Goal: Task Accomplishment & Management: Complete application form

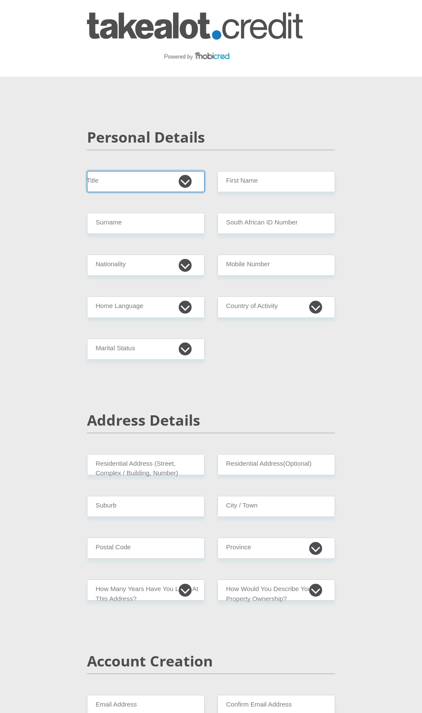
click at [156, 192] on select "Mr Ms Mrs Dr [PERSON_NAME]" at bounding box center [146, 181] width 118 height 21
select select "Ms"
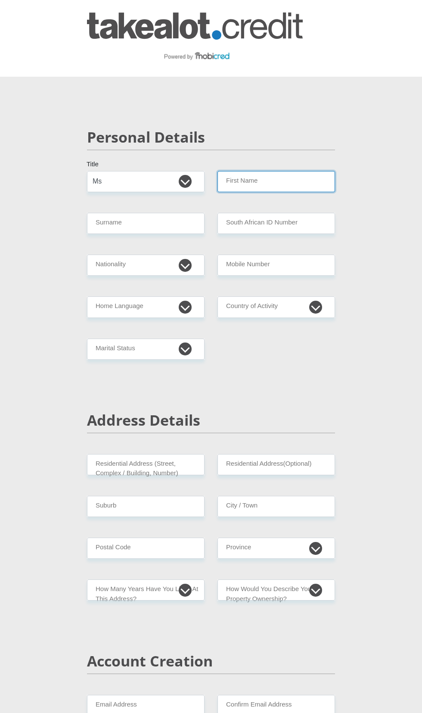
click at [279, 190] on input "First Name" at bounding box center [277, 181] width 118 height 21
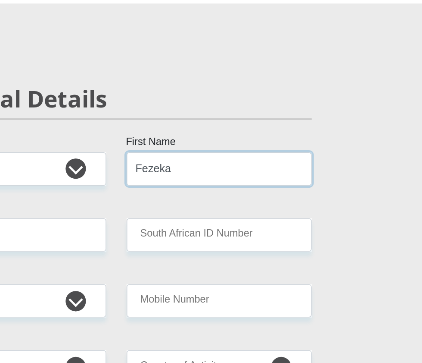
type input "Fezeka"
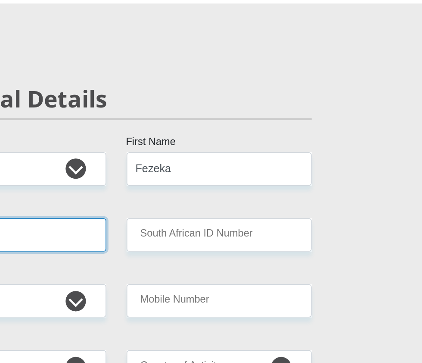
click at [178, 234] on input "Surname" at bounding box center [146, 223] width 118 height 21
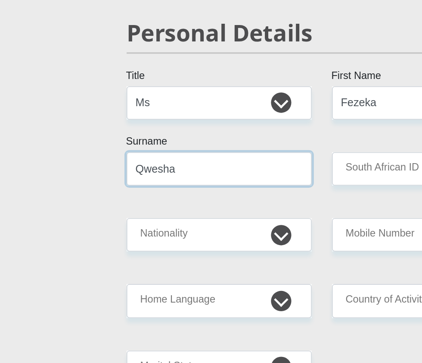
type input "Qwesha"
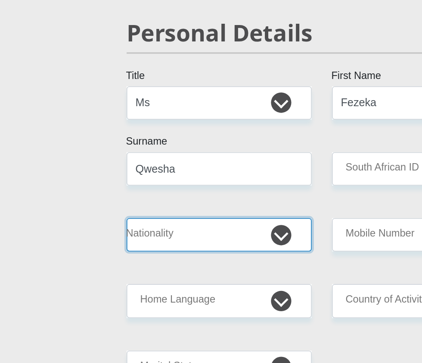
click at [182, 276] on select "[GEOGRAPHIC_DATA] [GEOGRAPHIC_DATA] [GEOGRAPHIC_DATA] [GEOGRAPHIC_DATA] [GEOGRA…" at bounding box center [146, 265] width 118 height 21
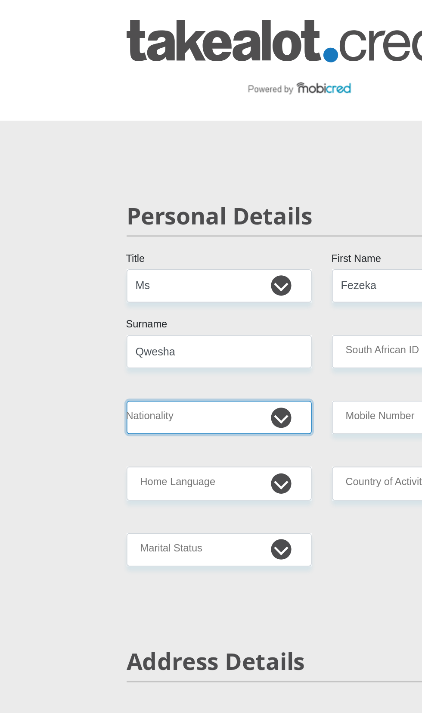
select select "ZAF"
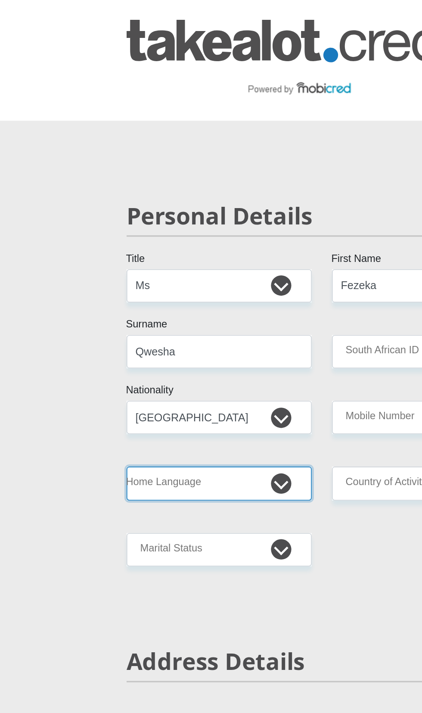
click at [180, 312] on select "Afrikaans English Sepedi South Ndebele Southern Sotho Swati Tsonga Tswana Venda…" at bounding box center [146, 307] width 118 height 21
select select "xho"
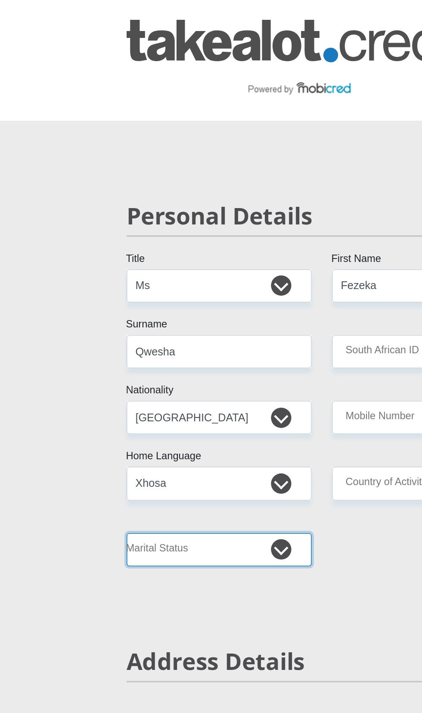
click at [183, 358] on select "Married ANC Single Divorced Widowed Married COP or Customary Law" at bounding box center [146, 349] width 118 height 21
select select "2"
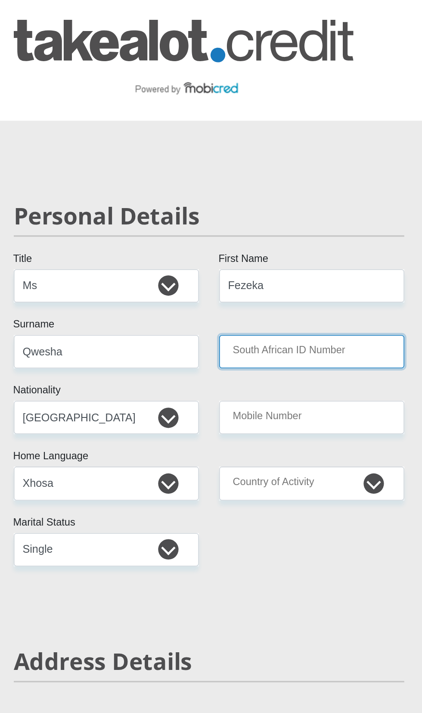
click at [236, 234] on input "South African ID Number" at bounding box center [277, 223] width 118 height 21
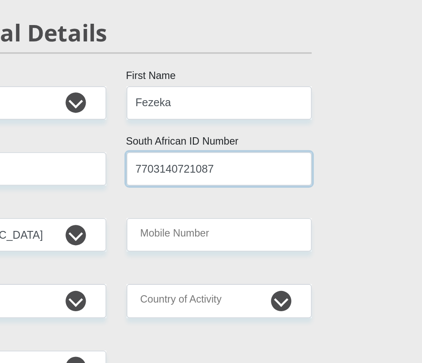
type input "7703140721087"
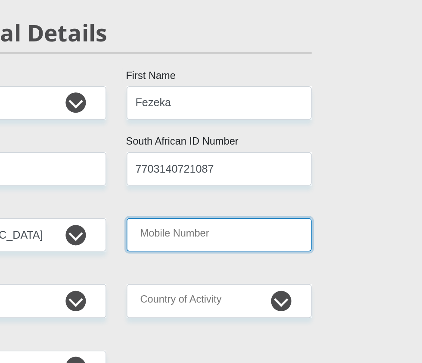
click at [240, 275] on input "Mobile Number" at bounding box center [277, 265] width 118 height 21
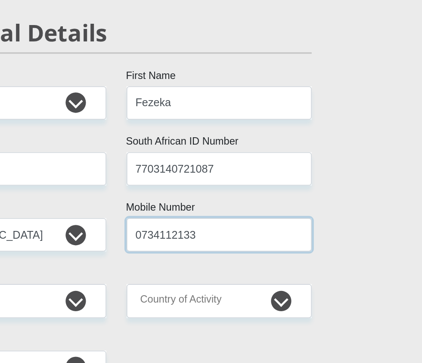
type input "0734112133"
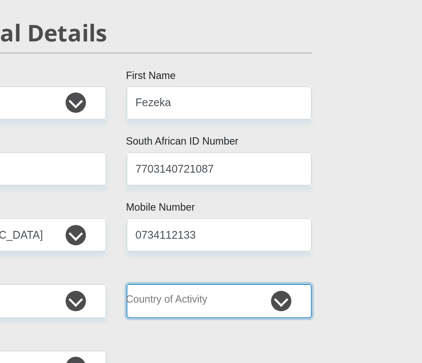
click at [242, 314] on select "[GEOGRAPHIC_DATA] [GEOGRAPHIC_DATA] [GEOGRAPHIC_DATA] [GEOGRAPHIC_DATA] [GEOGRA…" at bounding box center [277, 307] width 118 height 21
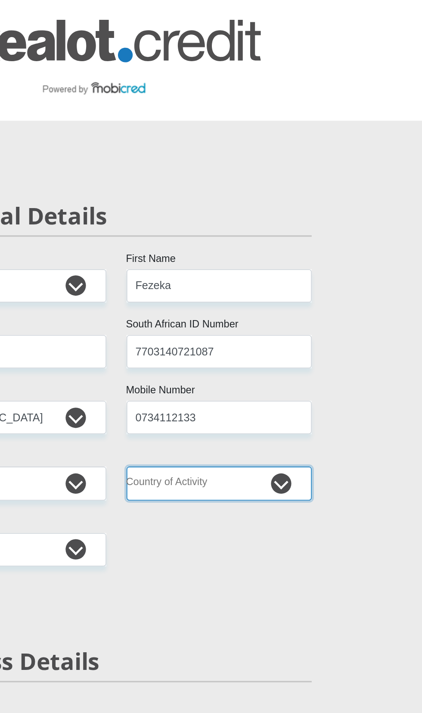
select select "ZAF"
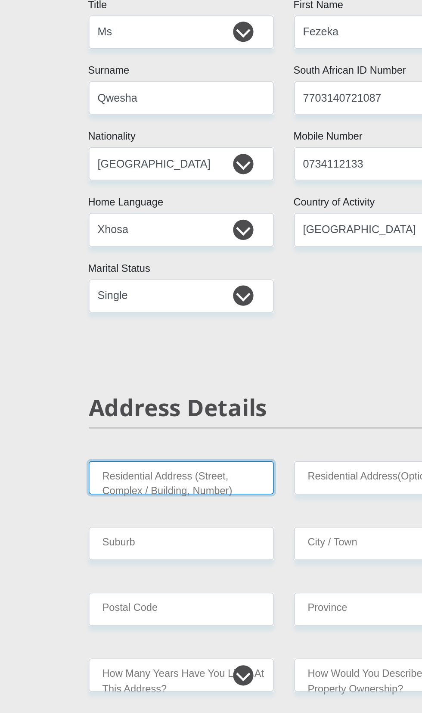
click at [135, 476] on input "Residential Address (Street, Complex / Building, Number)" at bounding box center [146, 464] width 118 height 21
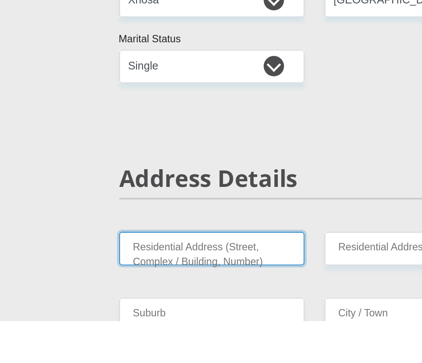
scroll to position [183, 0]
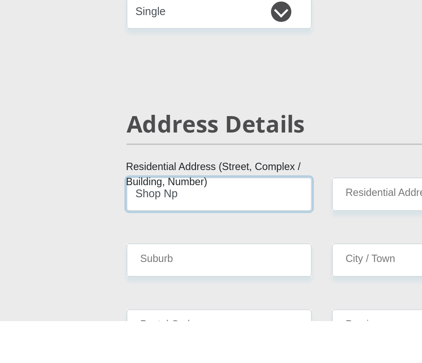
click at [147, 293] on input "Shop Np" at bounding box center [146, 282] width 118 height 21
type input "Shop No A2 Cnr Bells and [PERSON_NAME]"
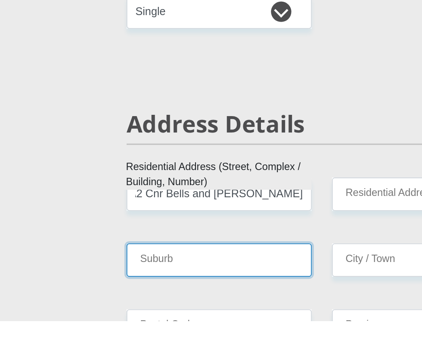
click at [108, 335] on input "Suburb" at bounding box center [146, 323] width 118 height 21
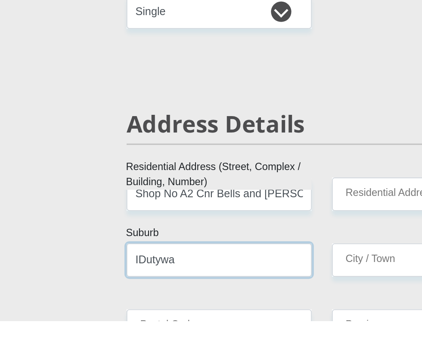
type input "IDutywa"
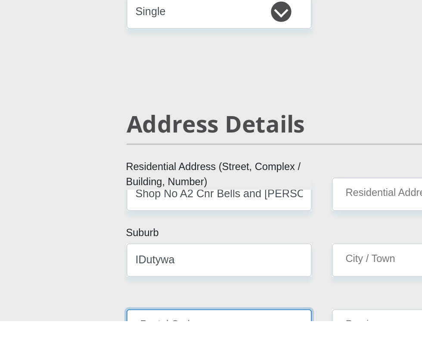
click at [123, 376] on input "Postal Code" at bounding box center [146, 365] width 118 height 21
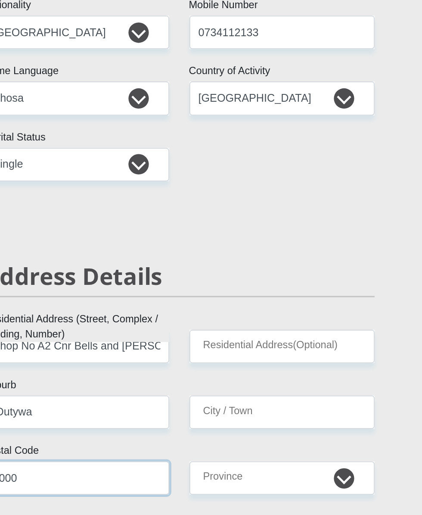
type input "5000"
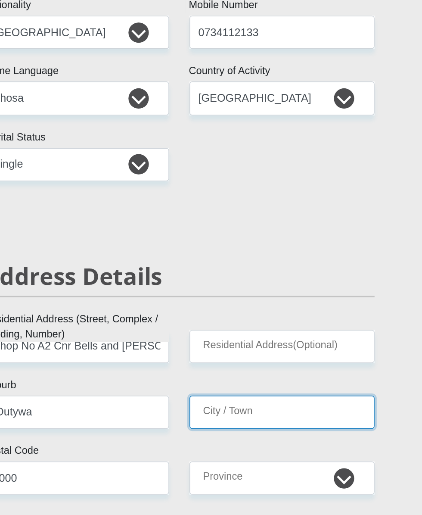
click at [253, 335] on input "City / Town" at bounding box center [277, 323] width 118 height 21
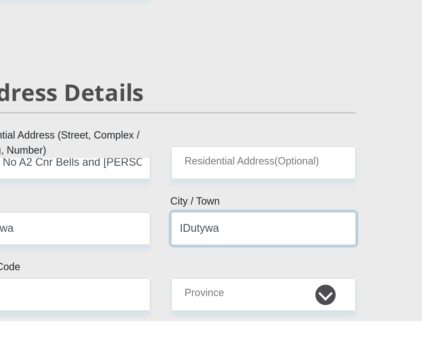
scroll to position [206, 0]
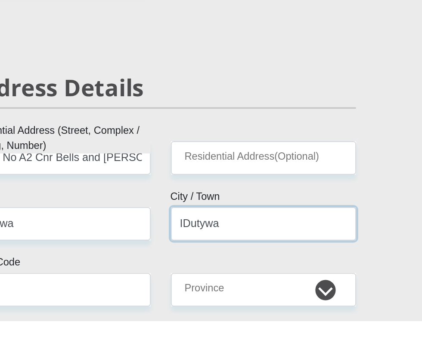
type input "IDutywa"
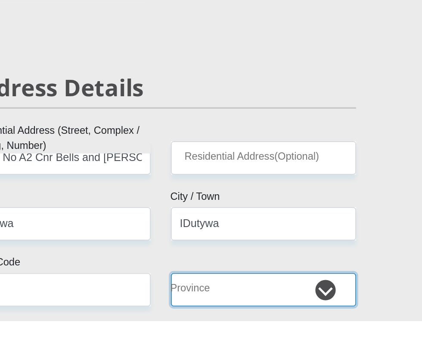
click at [316, 354] on select "Eastern Cape Free State [GEOGRAPHIC_DATA] [GEOGRAPHIC_DATA][DATE] [GEOGRAPHIC_D…" at bounding box center [277, 342] width 118 height 21
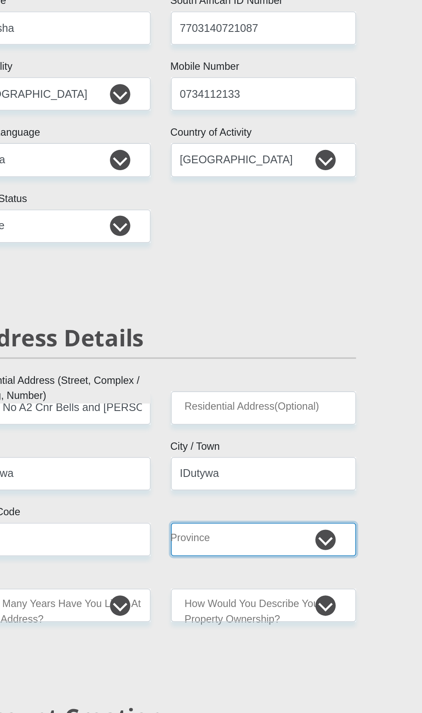
select select "[GEOGRAPHIC_DATA]"
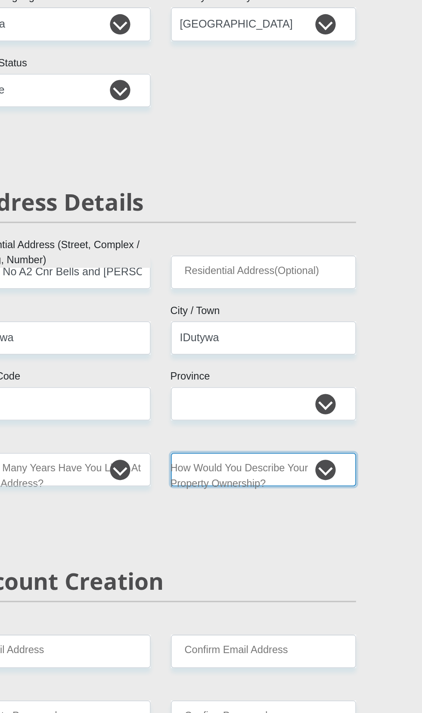
click at [315, 395] on select "Owned Rented Family Owned Company Dwelling" at bounding box center [277, 384] width 118 height 21
select select "Company Dwelling"
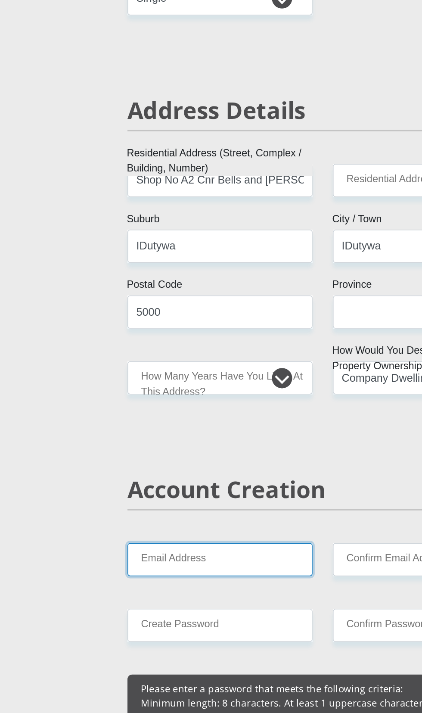
click at [158, 511] on input "Email Address" at bounding box center [146, 500] width 118 height 21
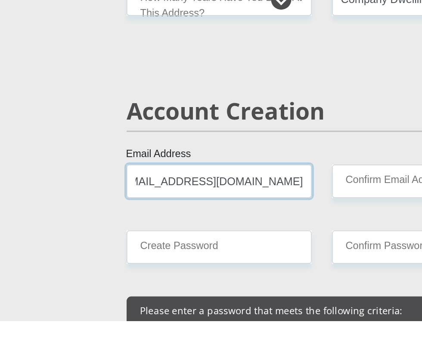
scroll to position [0, 83]
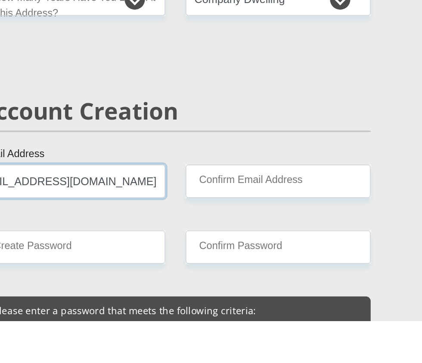
type input "[EMAIL_ADDRESS][DOMAIN_NAME]"
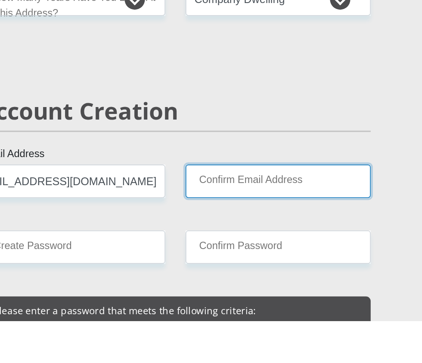
click at [250, 285] on input "Confirm Email Address" at bounding box center [277, 273] width 118 height 21
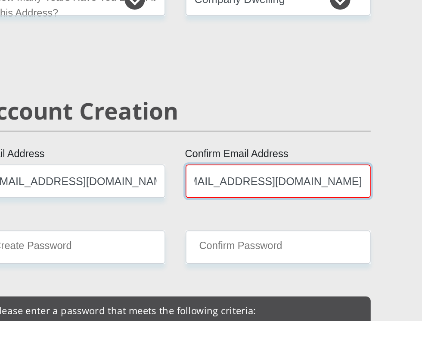
scroll to position [0, 82]
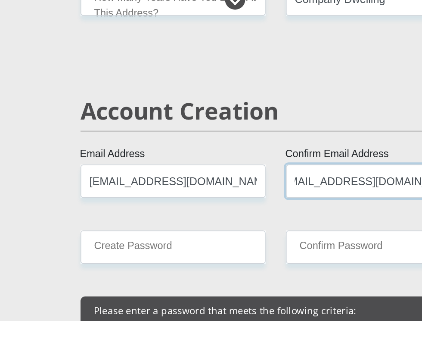
type input "[EMAIL_ADDRESS][DOMAIN_NAME]"
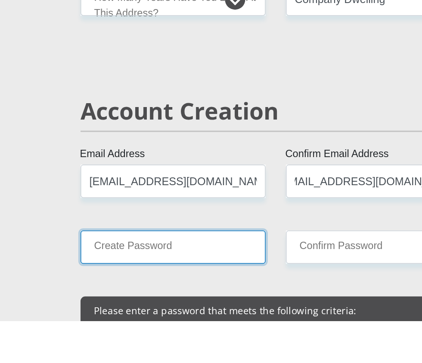
click at [122, 326] on input "Create Password" at bounding box center [146, 315] width 118 height 21
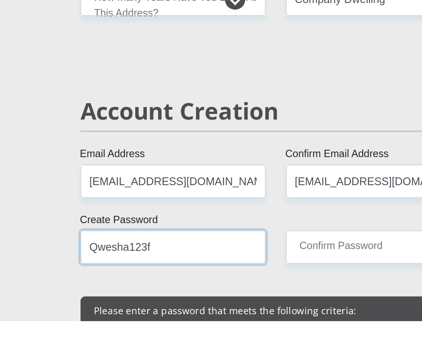
type input "Qwesha123f"
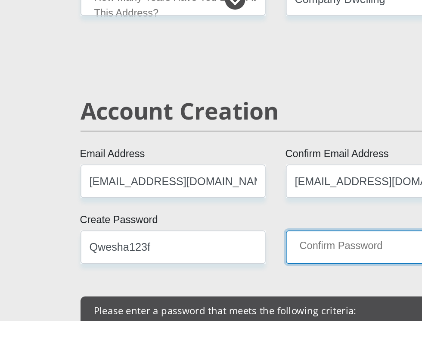
click at [241, 326] on input "Confirm Password" at bounding box center [277, 315] width 118 height 21
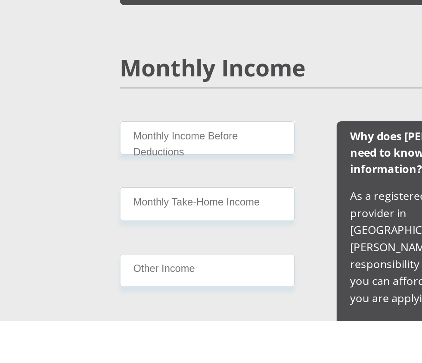
scroll to position [669, 0]
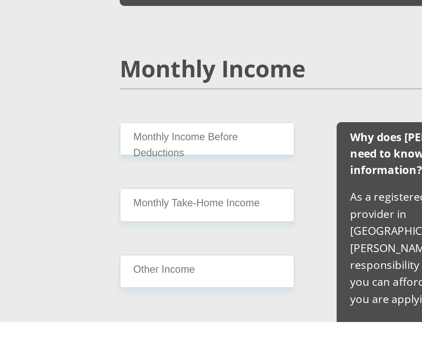
type input "Qwesha123f"
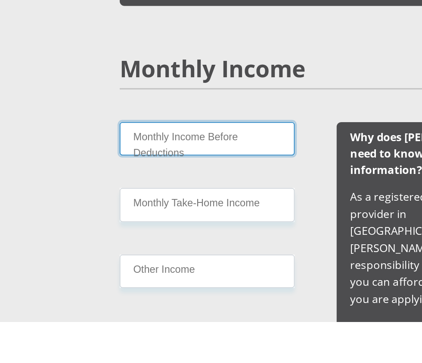
click at [121, 257] on input "Monthly Income Before Deductions" at bounding box center [142, 246] width 111 height 21
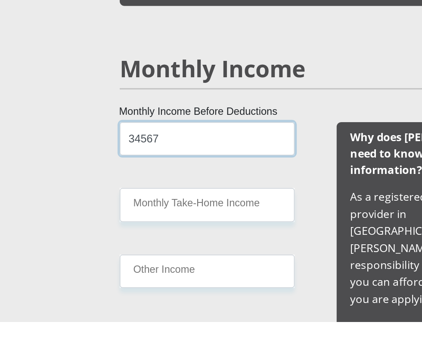
type input "34567"
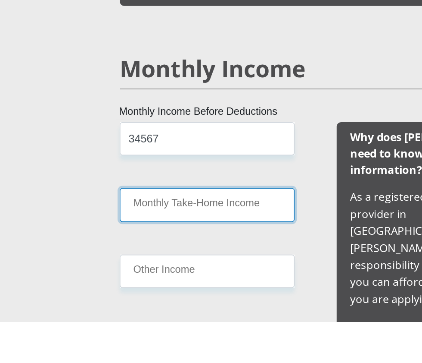
click at [129, 299] on input "Monthly Take-Home Income" at bounding box center [142, 288] width 111 height 21
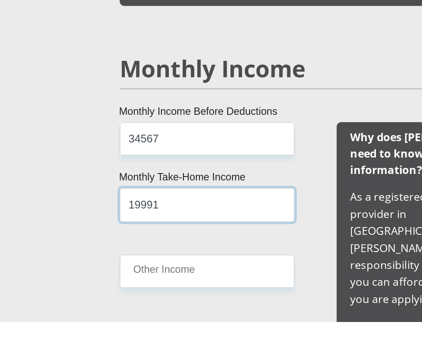
type input "19991"
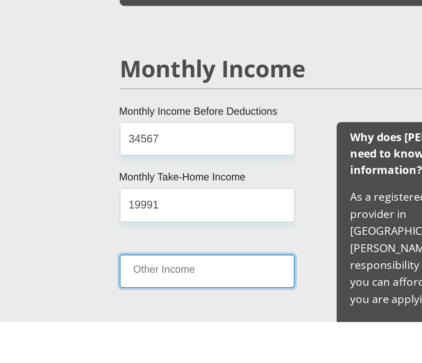
click at [119, 341] on input "Other Income" at bounding box center [142, 330] width 111 height 21
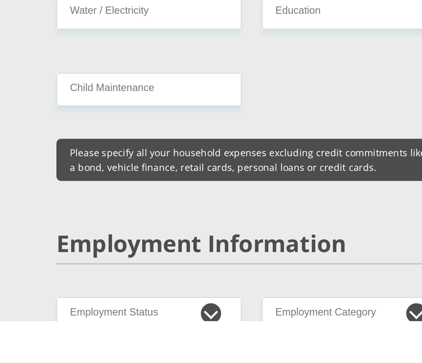
scroll to position [1171, 0]
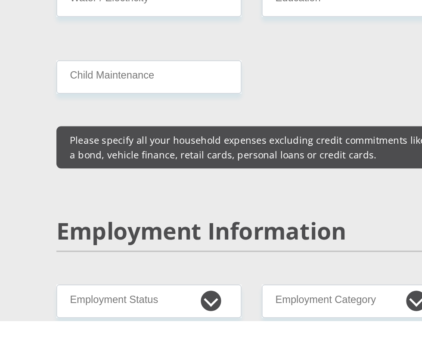
type input "5000"
click at [259, 72] on input "Transport" at bounding box center [277, 61] width 118 height 21
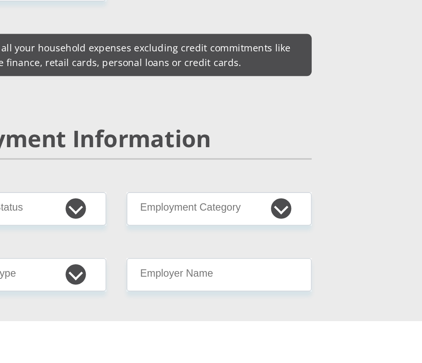
type input "1000"
click at [245, 62] on input "Food" at bounding box center [277, 51] width 118 height 21
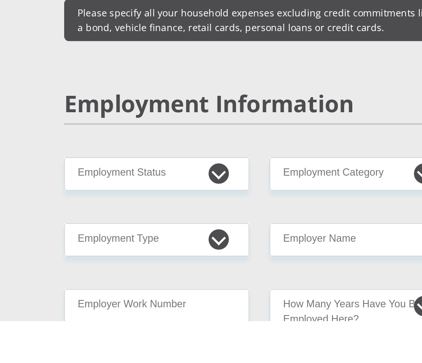
scroll to position [1253, 0]
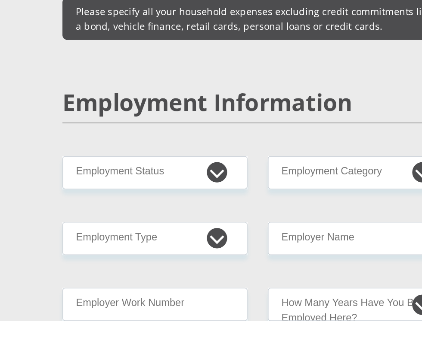
type input "500"
click at [118, 88] on input "Water / Electricity" at bounding box center [146, 76] width 118 height 21
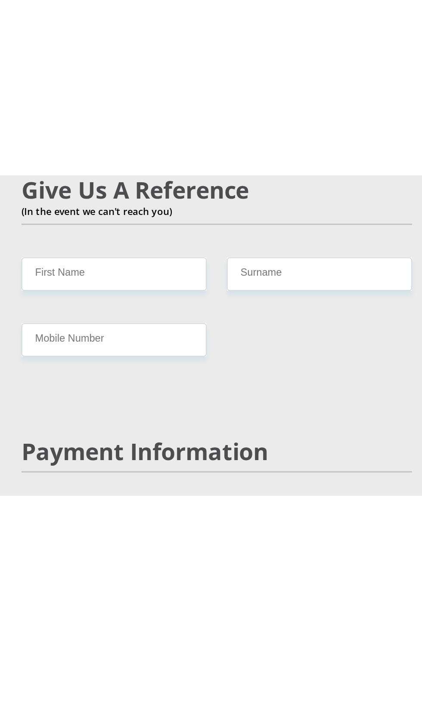
scroll to position [1508, 0]
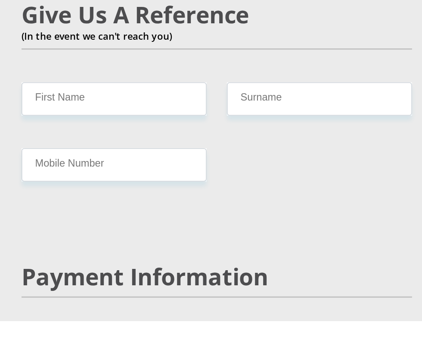
type input "500"
click at [179, 24] on select "Permanent/Full-time Part-time/Casual [DEMOGRAPHIC_DATA] Worker Self-Employed Ho…" at bounding box center [146, 13] width 118 height 21
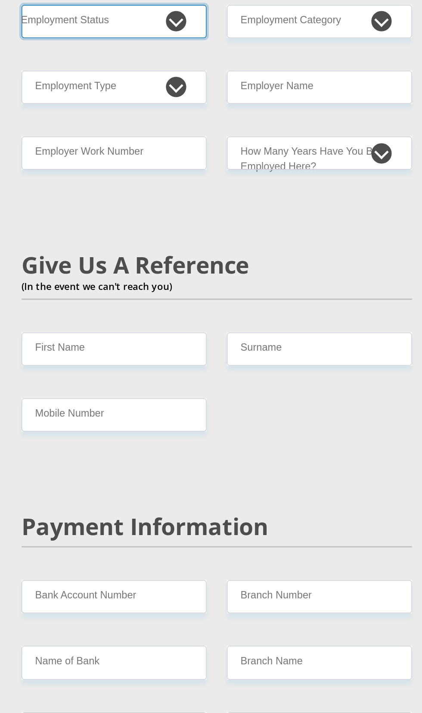
select select "1"
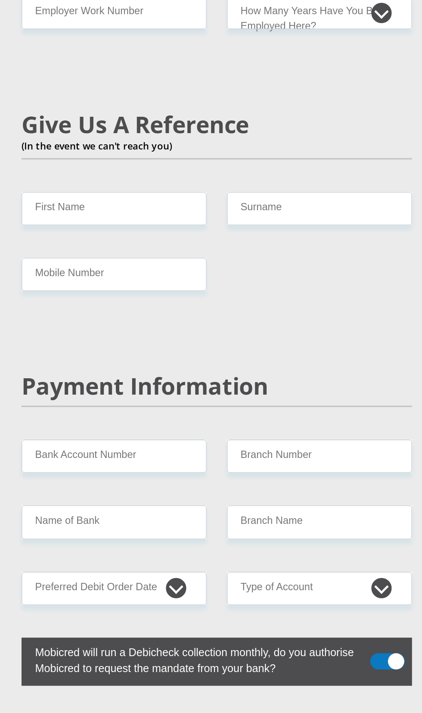
click at [132, 66] on select "College/Lecturer Craft Seller Creative Driver Executive Farmer Forces - Non Com…" at bounding box center [146, 55] width 118 height 21
select select "Permanent Teacher"
click at [183, 108] on input "Employer Work Number" at bounding box center [146, 97] width 118 height 21
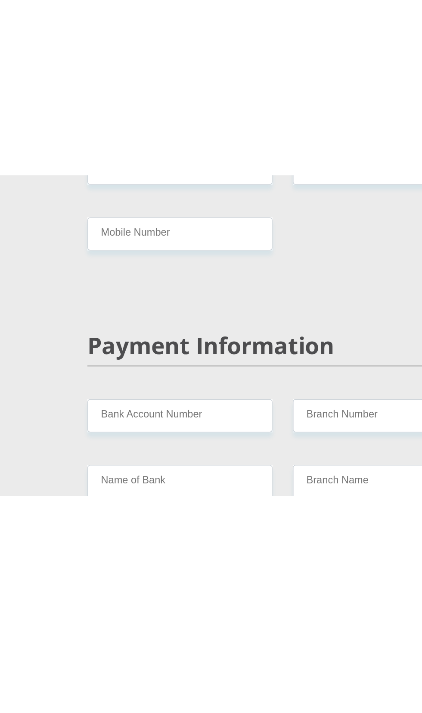
scroll to position [1656, 0]
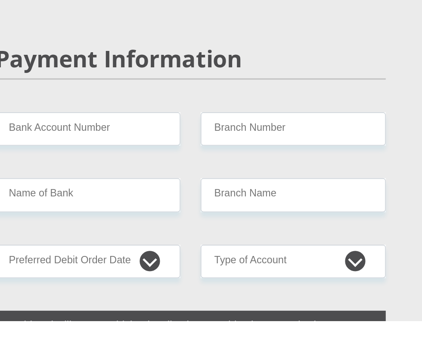
type input "53614861"
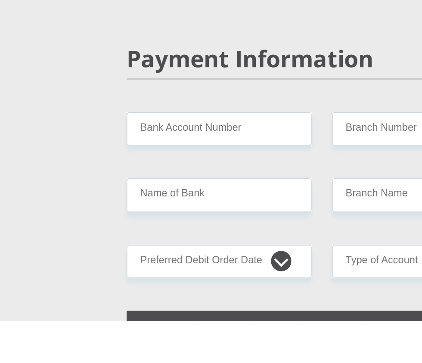
type input "53614861"
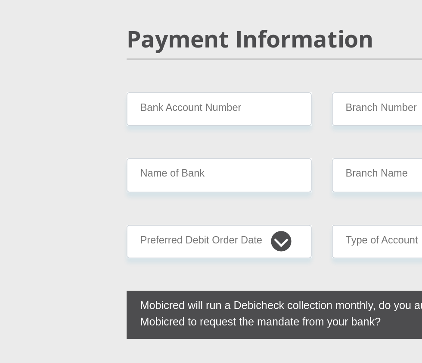
scroll to position [1710, 0]
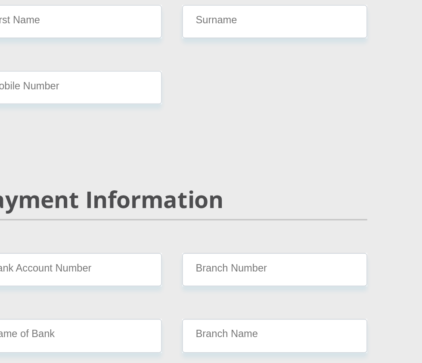
type input "DepOfEducation"
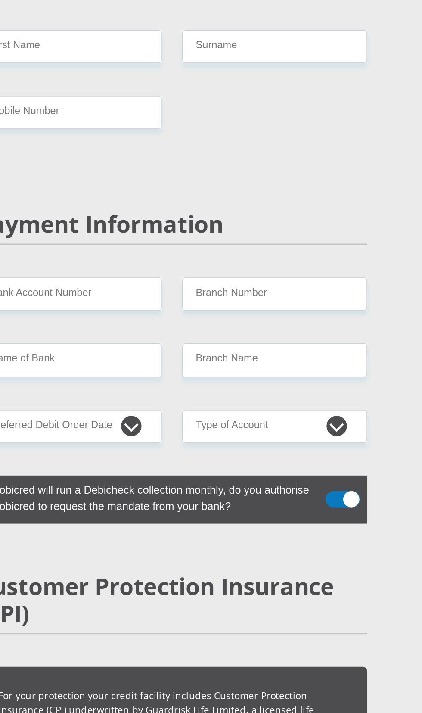
select select "60"
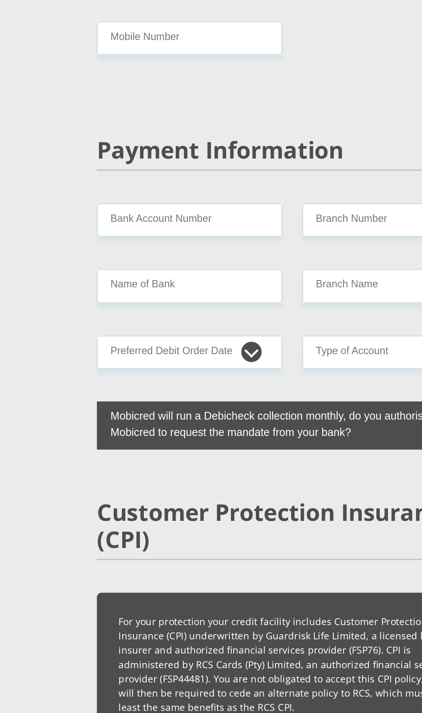
click at [160, 40] on input "First Name" at bounding box center [146, 29] width 118 height 21
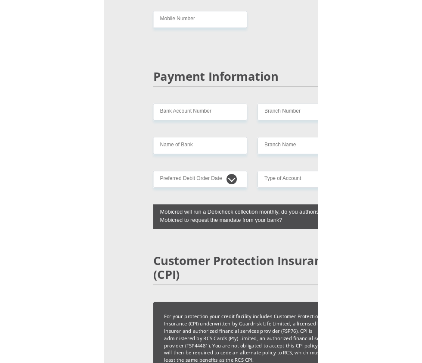
scroll to position [1823, 0]
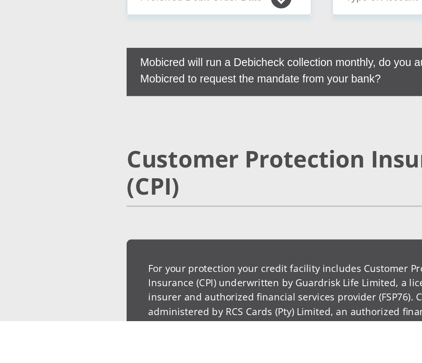
type input "Nozipho"
type input "0722648786"
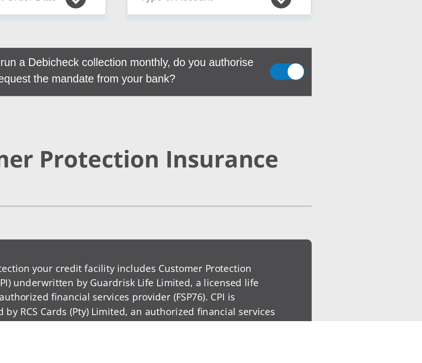
type input "Qwesg"
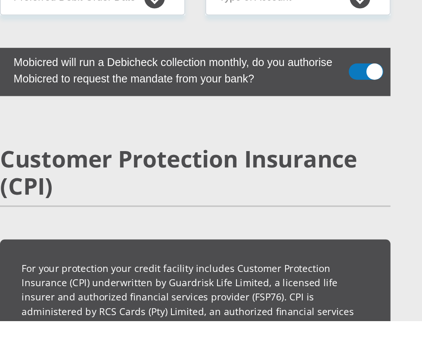
type input "0722648786"
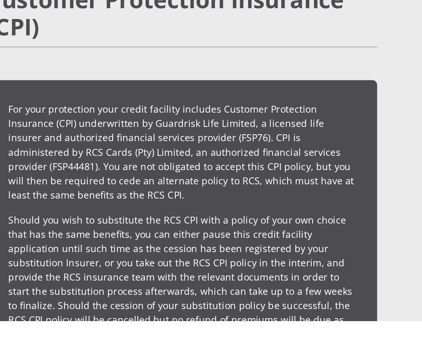
scroll to position [1924, 0]
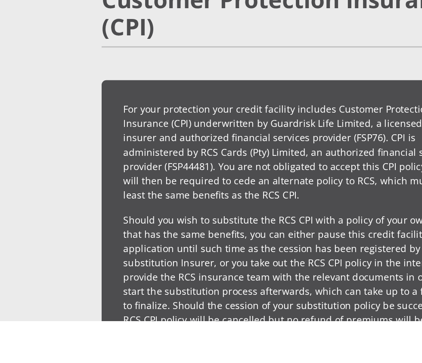
type input "Qwesha"
type input "1117429324"
click at [111, 25] on input "Name of Bank" at bounding box center [146, 14] width 118 height 21
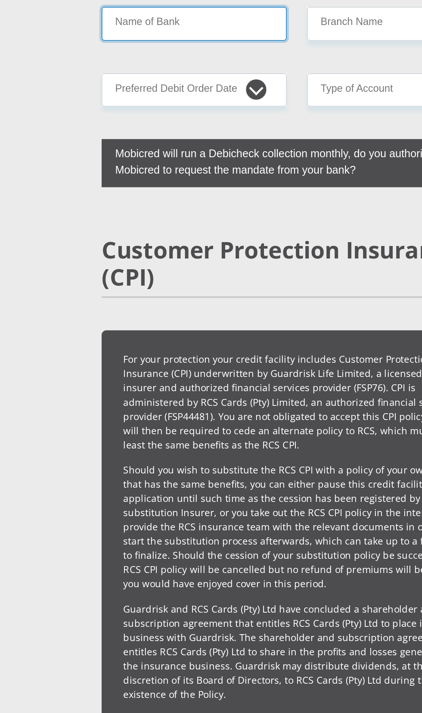
click at [123, 25] on input "Name of Bank" at bounding box center [146, 14] width 118 height 21
click at [177, 25] on input "Name of Bank" at bounding box center [146, 14] width 118 height 21
click at [123, 25] on input "Name of Bank" at bounding box center [146, 14] width 118 height 21
click at [122, 25] on input "Name of Bank" at bounding box center [146, 14] width 118 height 21
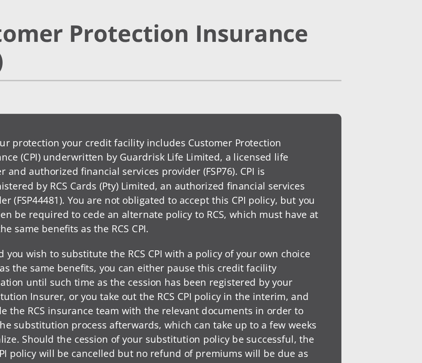
scroll to position [2039, 0]
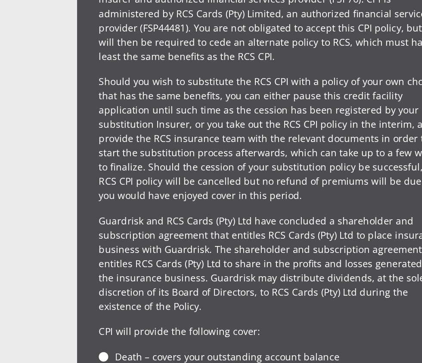
type input "470010"
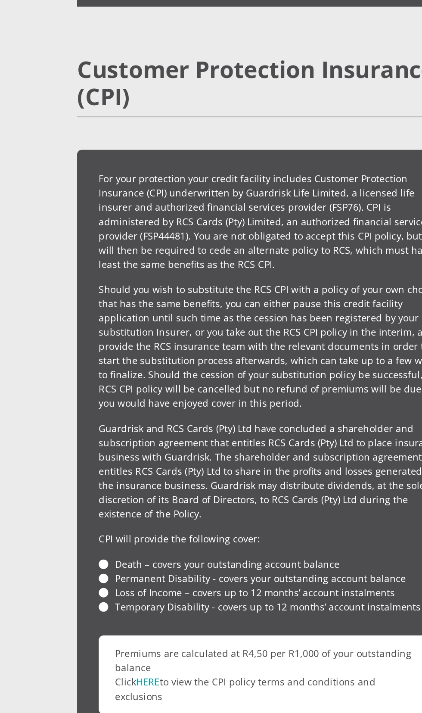
type input "CAPITEC BANK LIMITED"
type input "CAPITEC BANK CPC"
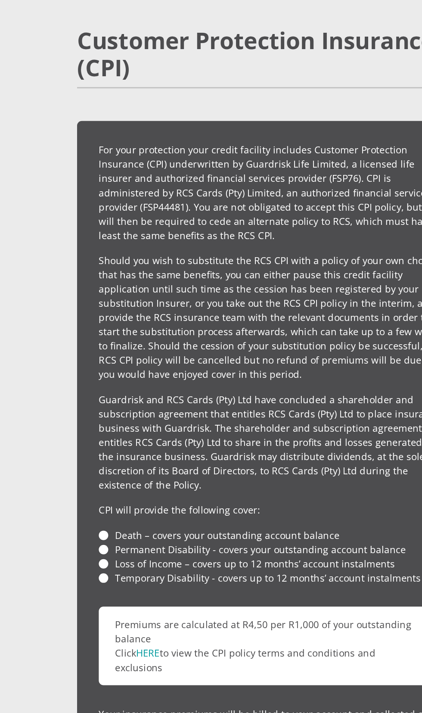
select select "SAV"
select select "20"
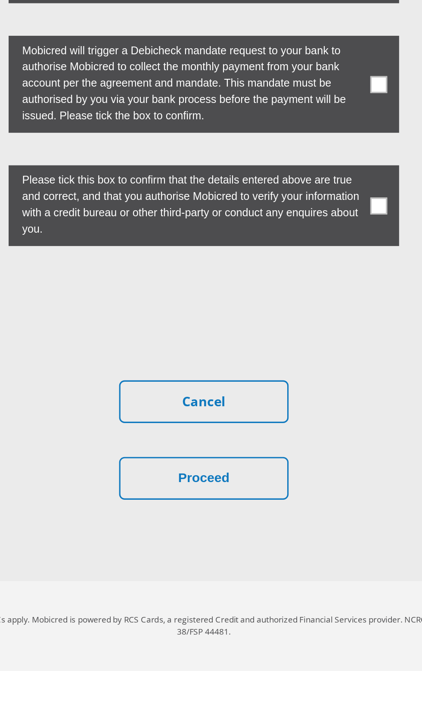
scroll to position [3020, 0]
click at [305, 368] on label "Mobicred will trigger a Debicheck mandate request to your bank to authorise Mob…" at bounding box center [198, 339] width 223 height 58
click at [322, 346] on span at bounding box center [322, 340] width 11 height 11
click at [314, 312] on input "checkbox" at bounding box center [314, 312] width 0 height 0
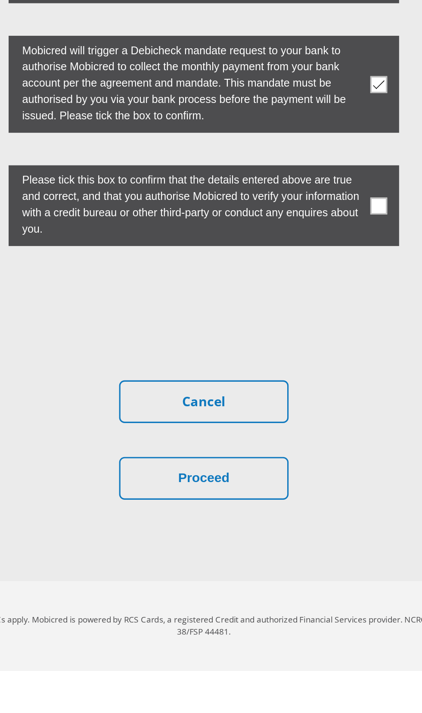
click at [320, 423] on span at bounding box center [322, 418] width 11 height 11
click at [314, 394] on input "checkbox" at bounding box center [314, 394] width 0 height 0
click at [228, 605] on button "Proceed" at bounding box center [211, 591] width 108 height 27
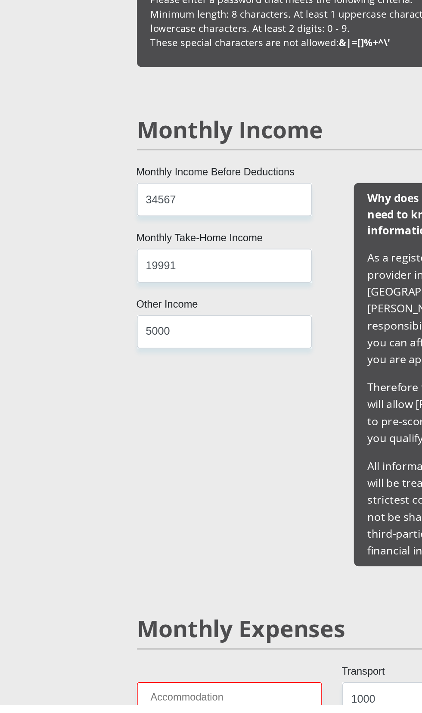
scroll to position [558, 0]
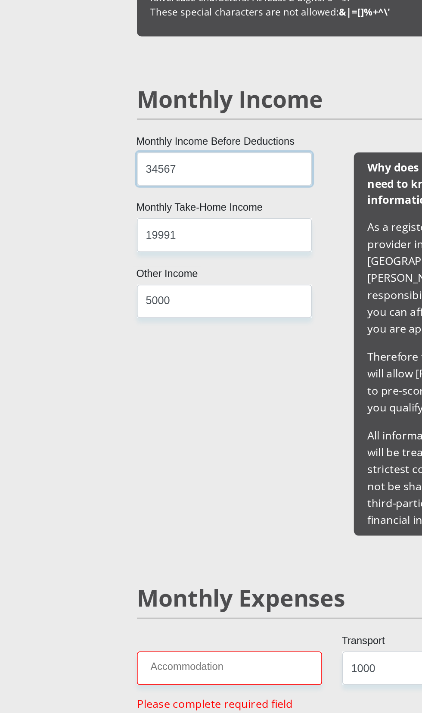
click at [113, 378] on input "34567" at bounding box center [142, 367] width 111 height 21
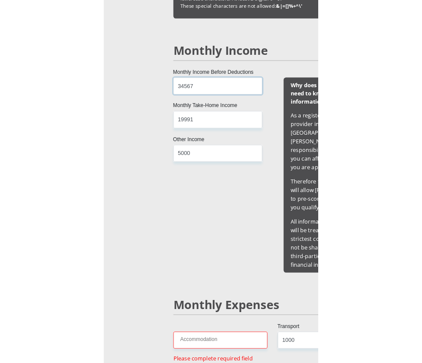
scroll to position [685, 0]
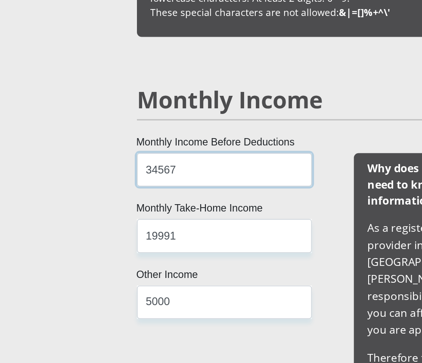
type input "34567"
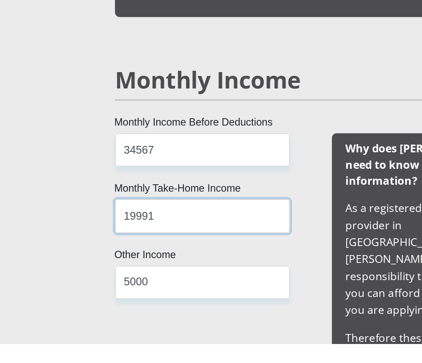
click at [108, 292] on input "19991" at bounding box center [142, 281] width 111 height 21
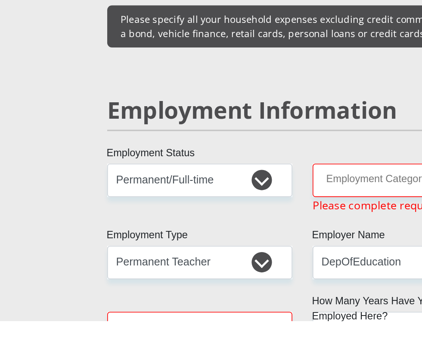
scroll to position [1300, 0]
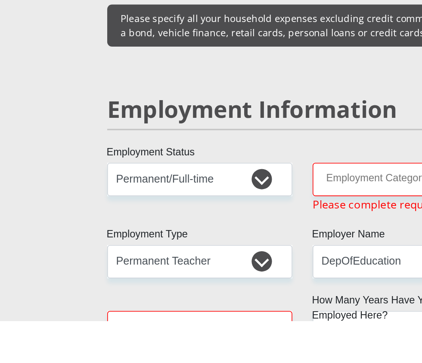
type input "1991991"
click at [139, 12] on input "Medical" at bounding box center [146, 1] width 118 height 21
click at [101, 12] on input "Medical" at bounding box center [146, 1] width 118 height 21
click at [102, 12] on input "Medical" at bounding box center [146, 1] width 118 height 21
click at [96, 12] on input "Medical" at bounding box center [146, 1] width 118 height 21
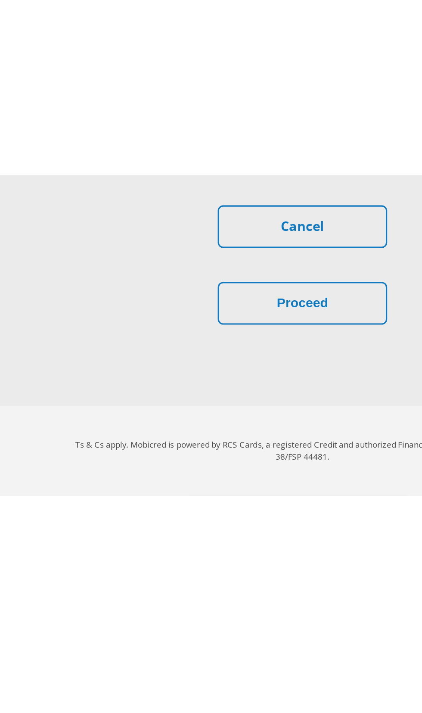
scroll to position [3500, 0]
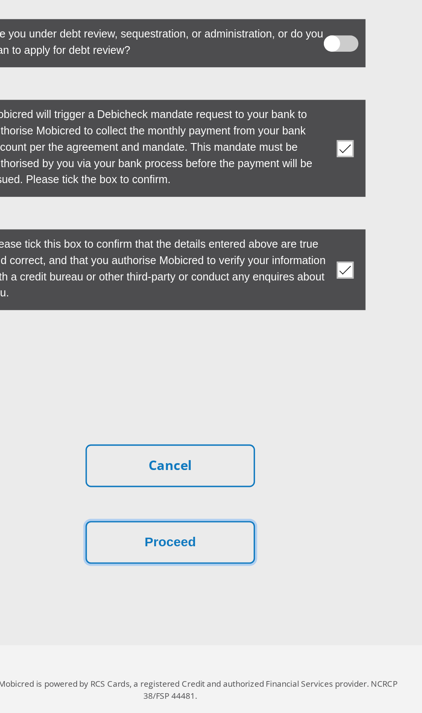
click at [214, 605] on button "Proceed" at bounding box center [211, 591] width 108 height 27
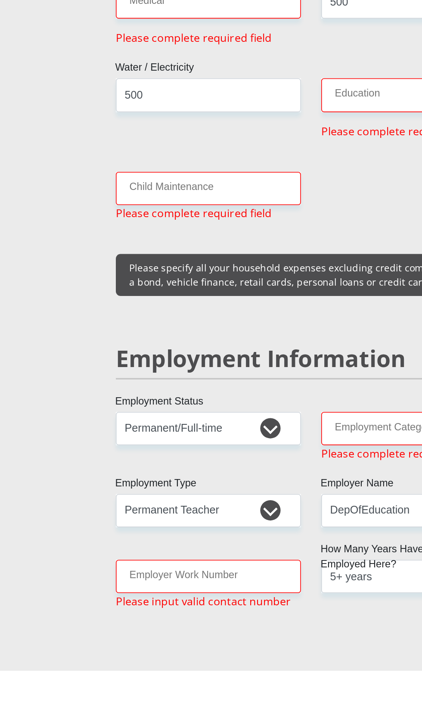
scroll to position [1025, 0]
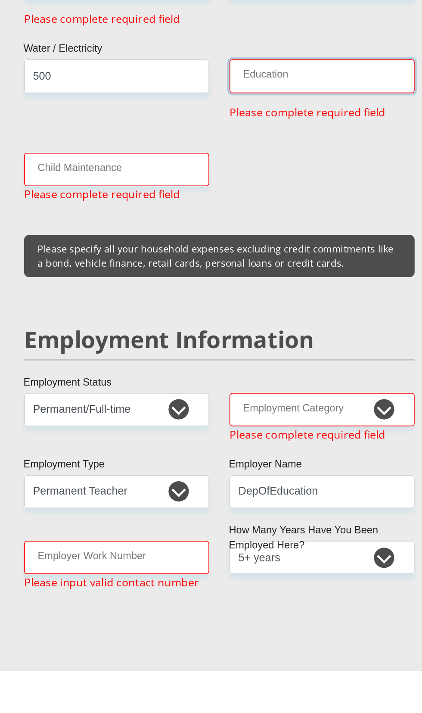
click at [294, 346] on input "Education" at bounding box center [277, 335] width 118 height 21
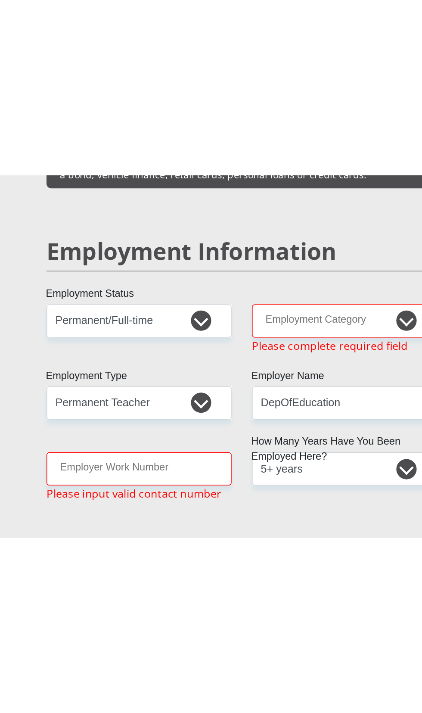
scroll to position [1464, 0]
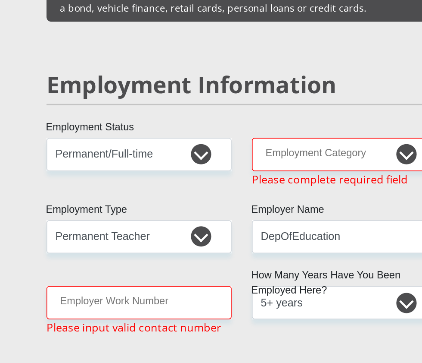
type input "1500"
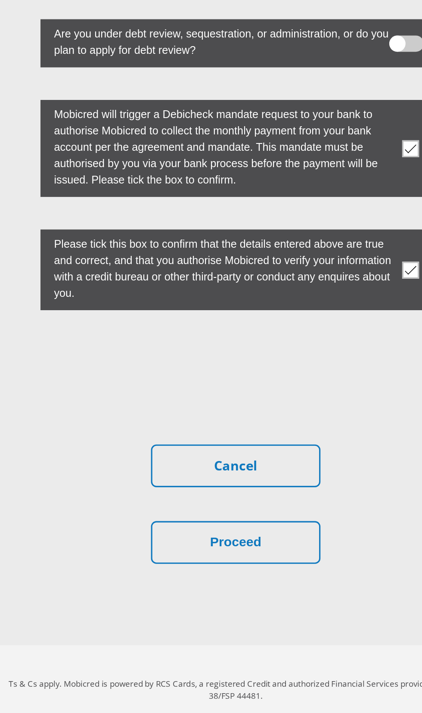
scroll to position [3470, 0]
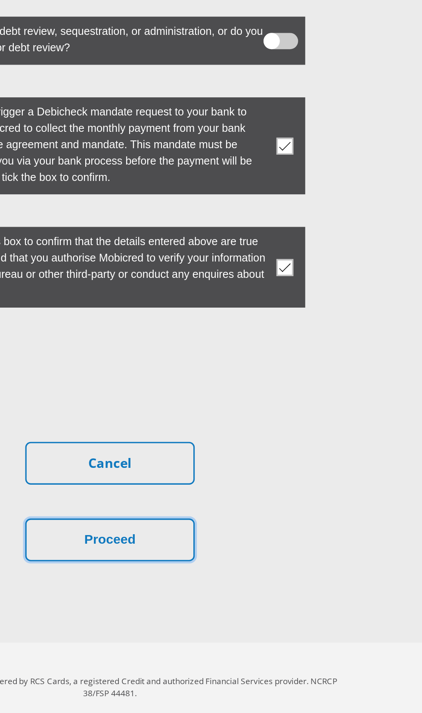
click at [222, 605] on button "Proceed" at bounding box center [211, 591] width 108 height 27
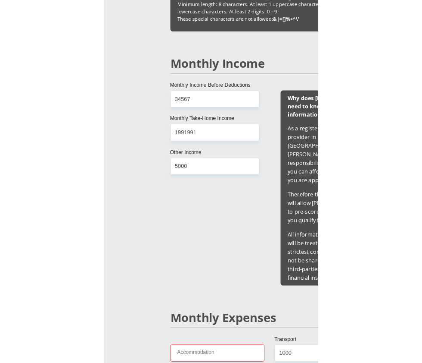
scroll to position [800, 0]
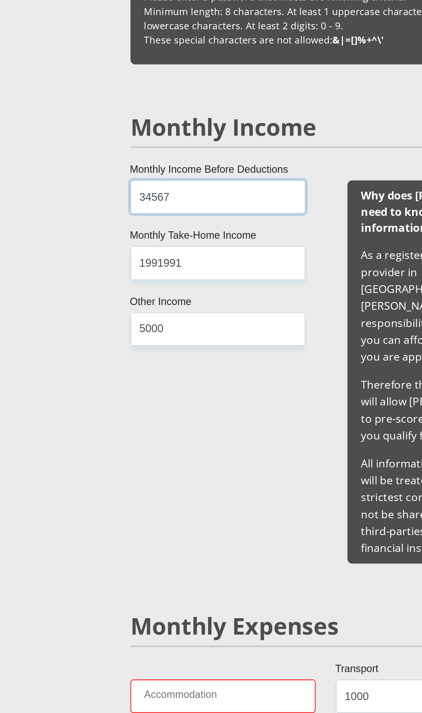
click at [135, 136] on input "34567" at bounding box center [142, 125] width 111 height 21
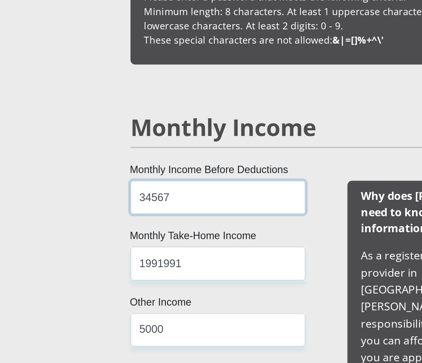
click at [150, 136] on input "34567" at bounding box center [142, 125] width 111 height 21
type input "3"
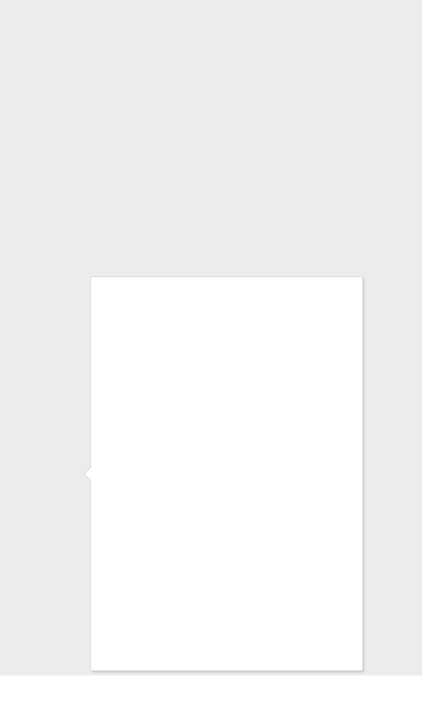
scroll to position [3470, 0]
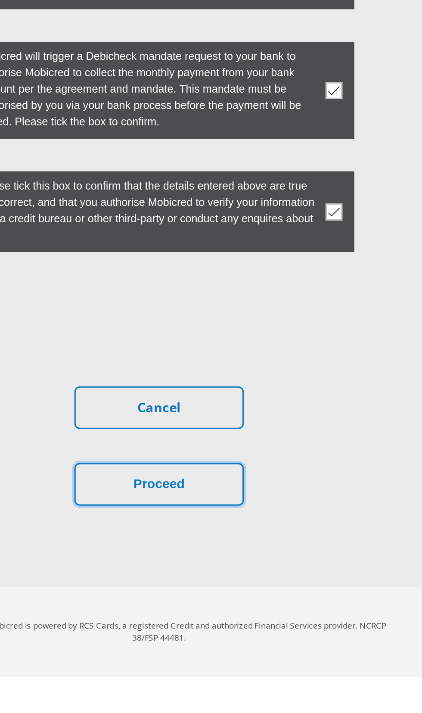
click at [203, 605] on button "Proceed" at bounding box center [211, 591] width 108 height 27
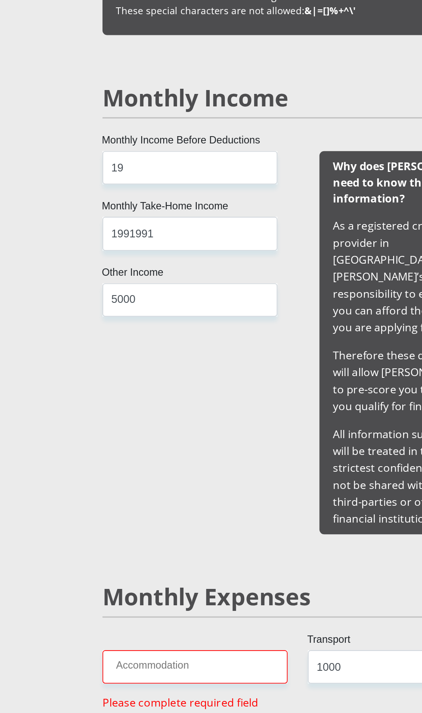
scroll to position [581, 0]
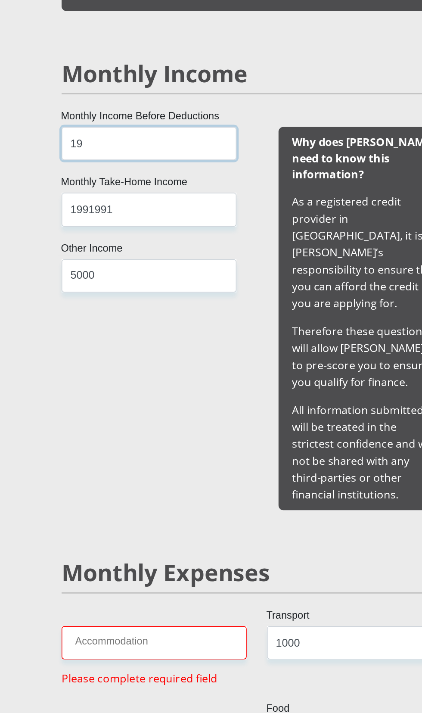
click at [158, 355] on input "19" at bounding box center [142, 344] width 111 height 21
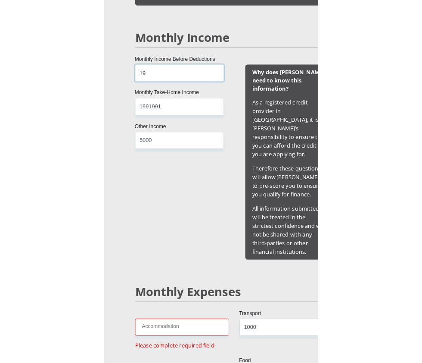
scroll to position [702, 0]
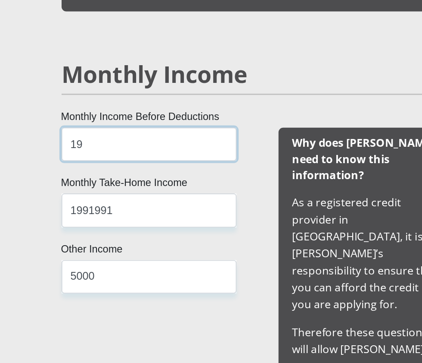
type input "1"
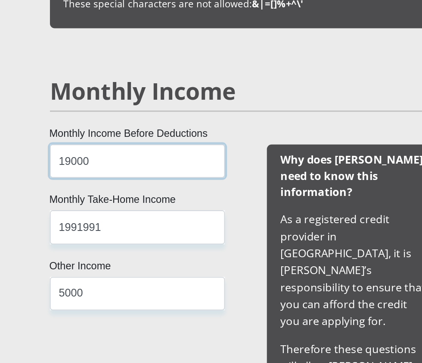
type input "19000"
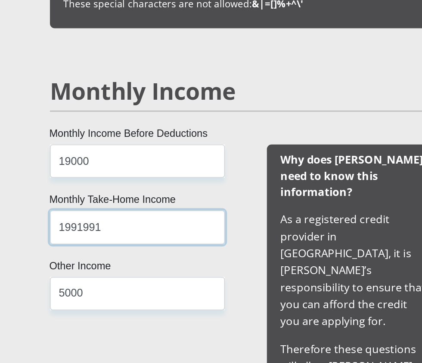
click at [117, 276] on input "1991991" at bounding box center [142, 265] width 111 height 21
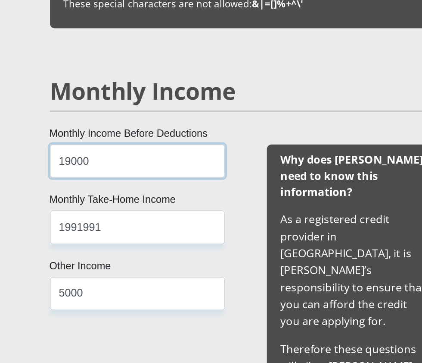
click at [136, 234] on input "19000" at bounding box center [142, 223] width 111 height 21
type input "34000"
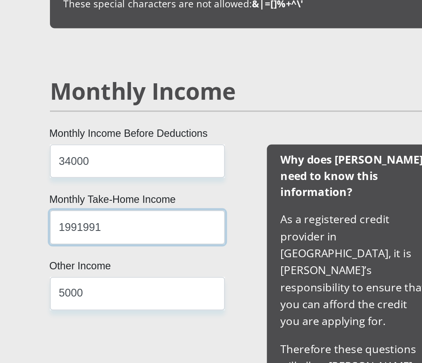
click at [110, 276] on input "1991991" at bounding box center [142, 265] width 111 height 21
type input "1"
type input "19"
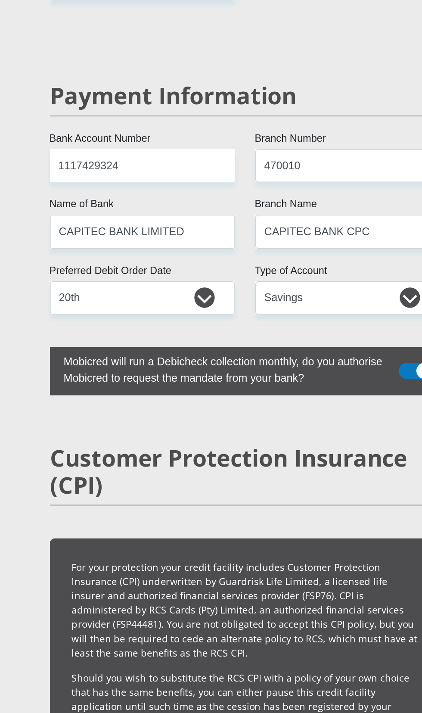
scroll to position [1840, 0]
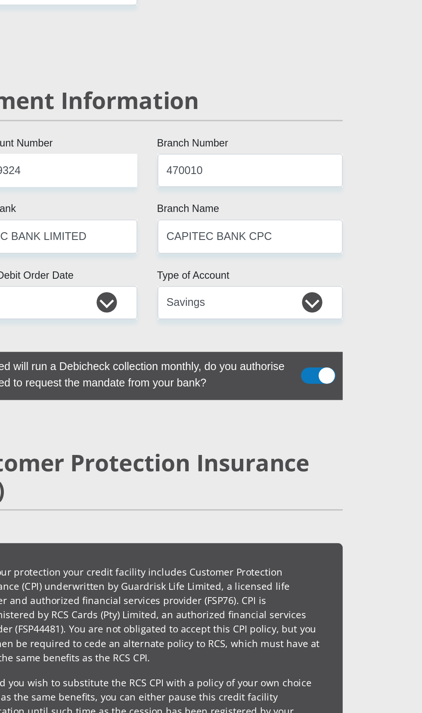
select select "32"
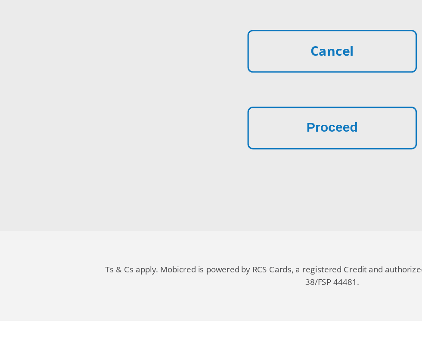
scroll to position [3624, 0]
type input "0734228406"
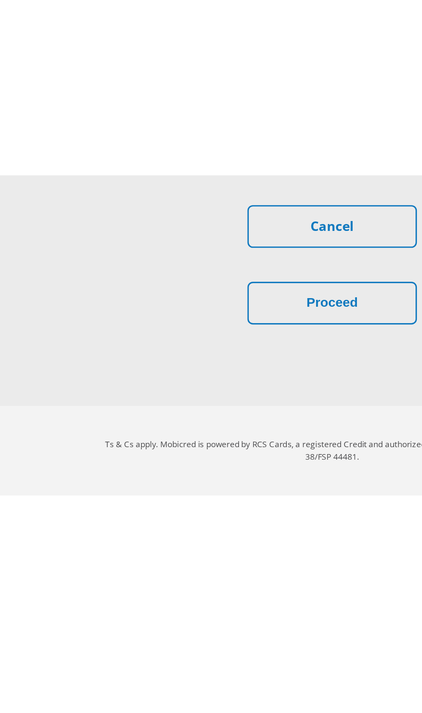
scroll to position [3410, 0]
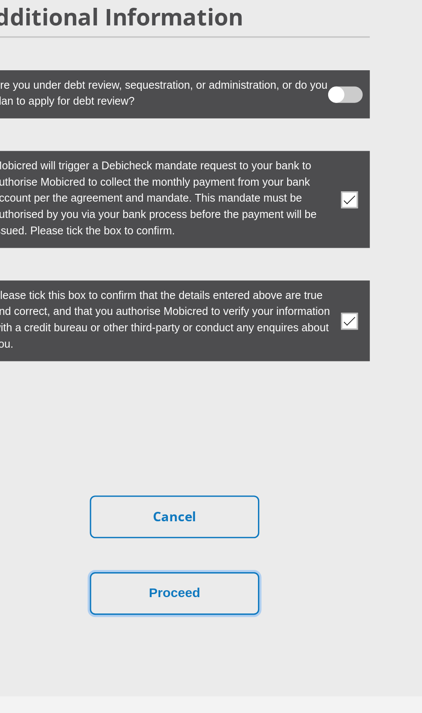
click at [219, 605] on button "Proceed" at bounding box center [211, 591] width 108 height 27
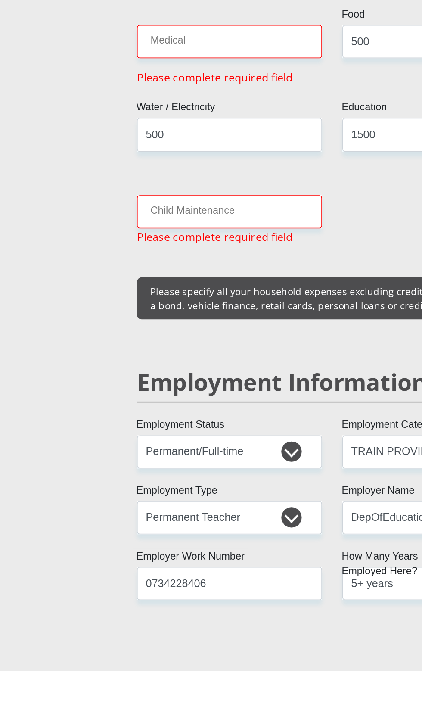
scroll to position [989, 0]
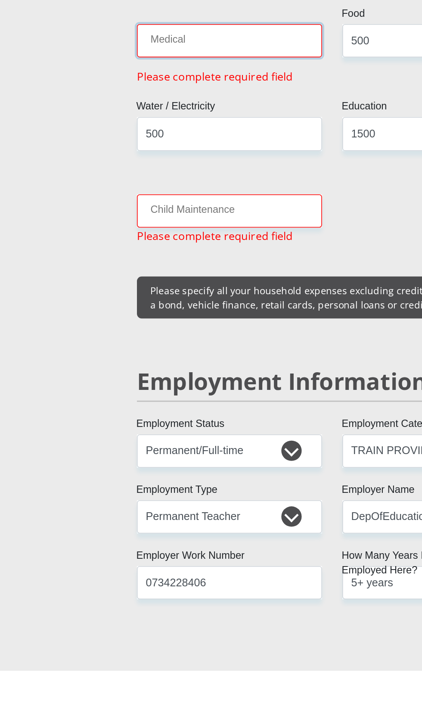
click at [143, 324] on input "Medical" at bounding box center [146, 313] width 118 height 21
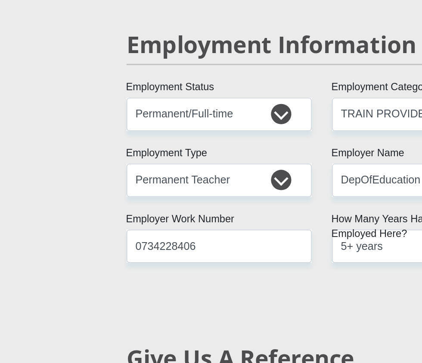
scroll to position [1392, 0]
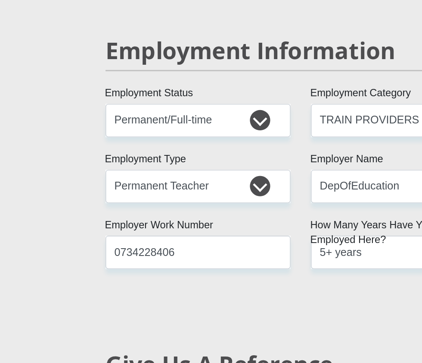
type input "500"
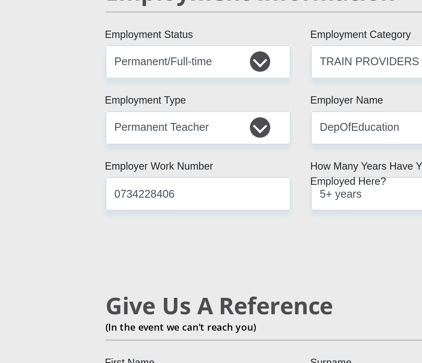
scroll to position [1392, 0]
type input "300"
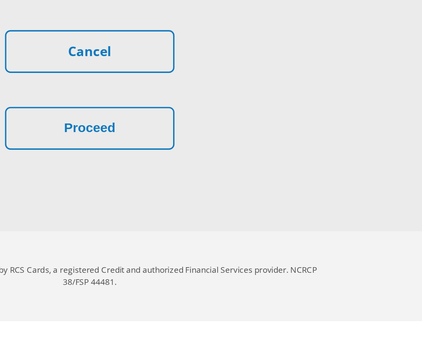
scroll to position [3652, 0]
type input "2000"
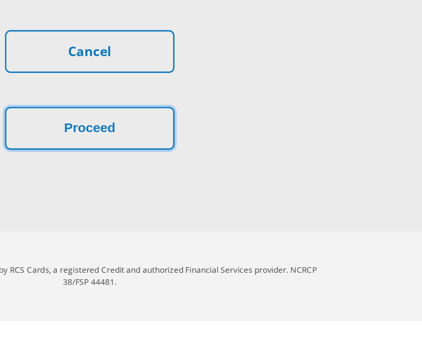
click at [211, 254] on button "Proceed" at bounding box center [211, 240] width 108 height 27
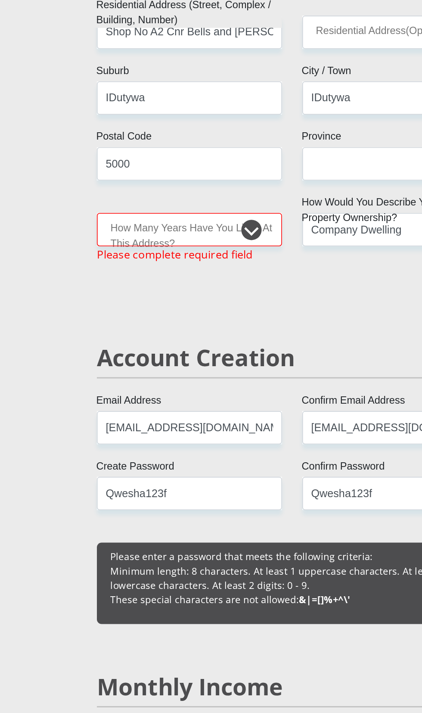
scroll to position [440, 0]
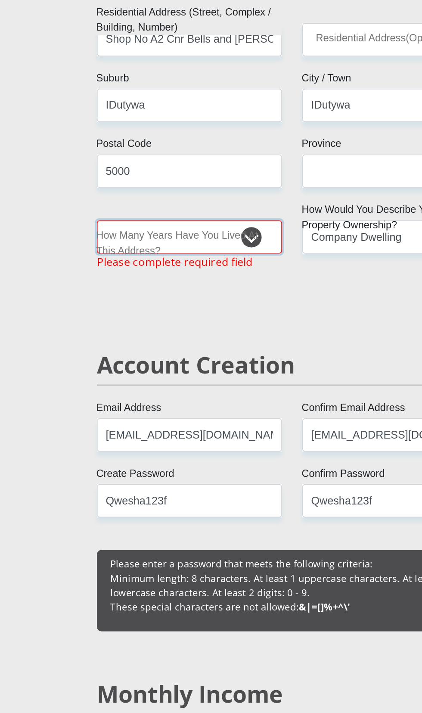
click at [188, 161] on select "less than 1 year 1-3 years 3-5 years 5+ years" at bounding box center [146, 150] width 118 height 21
select select "5"
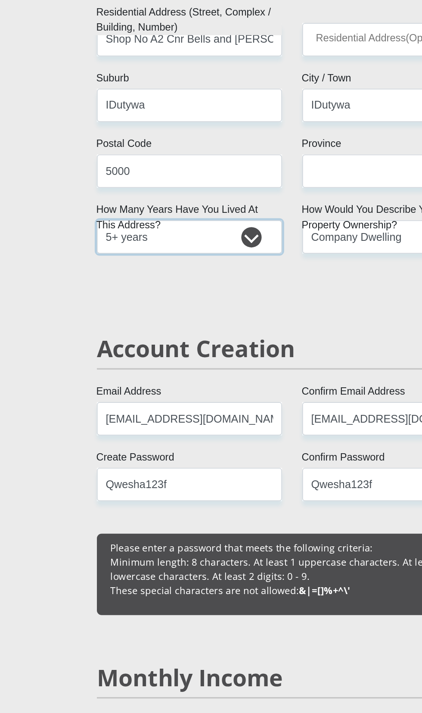
click at [195, 160] on select "less than 1 year 1-3 years 3-5 years 5+ years" at bounding box center [146, 150] width 118 height 21
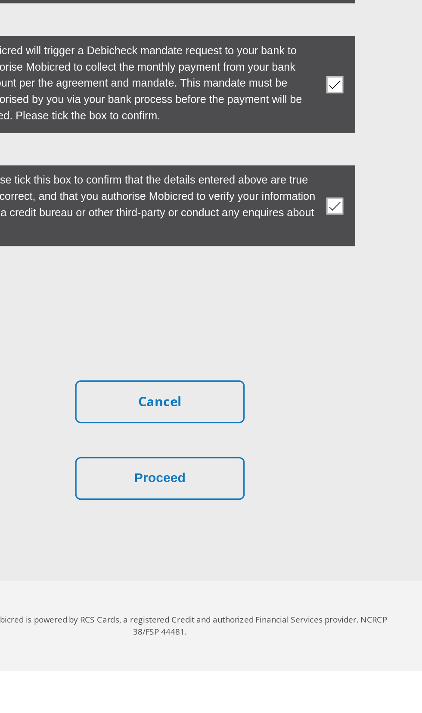
scroll to position [3317, 0]
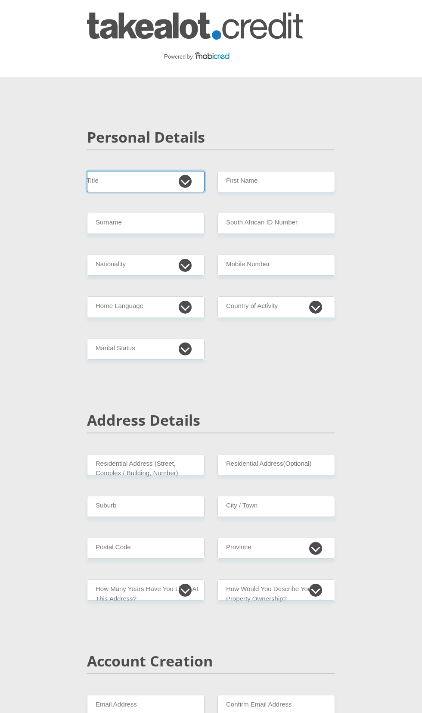
click at [182, 189] on select "Mr Ms Mrs Dr [PERSON_NAME]" at bounding box center [146, 181] width 118 height 21
select select "Ms"
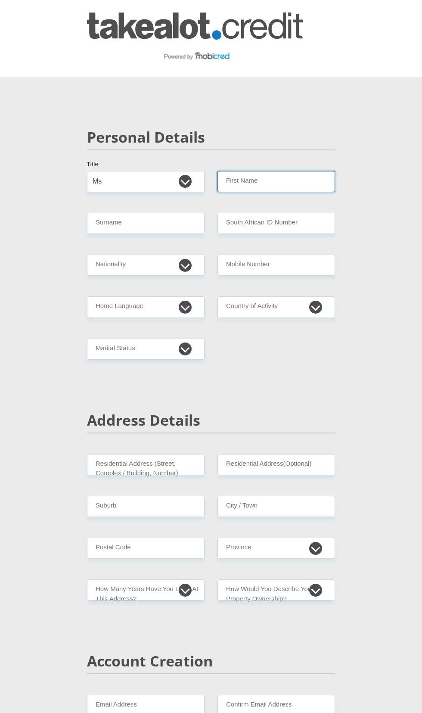
click at [255, 188] on input "First Name" at bounding box center [277, 181] width 118 height 21
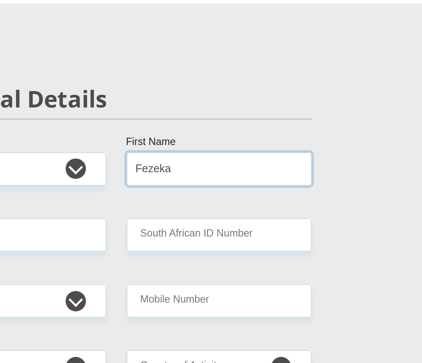
type input "Fezeka"
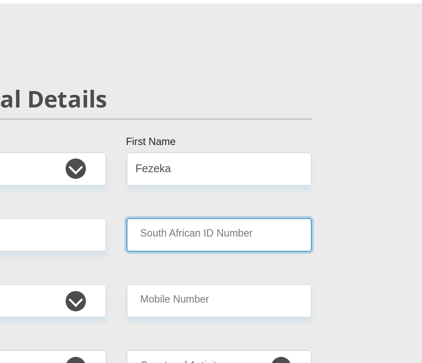
click at [241, 233] on input "South African ID Number" at bounding box center [277, 223] width 118 height 21
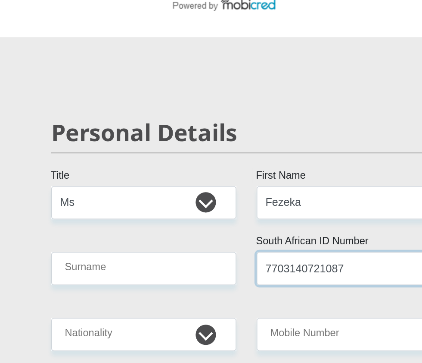
type input "7703140721087"
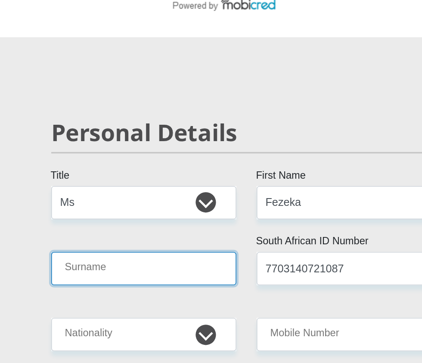
click at [104, 234] on input "Surname" at bounding box center [146, 223] width 118 height 21
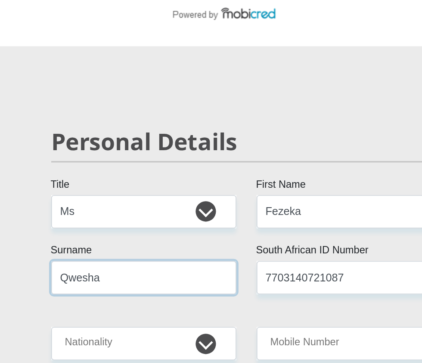
type input "Qwesha"
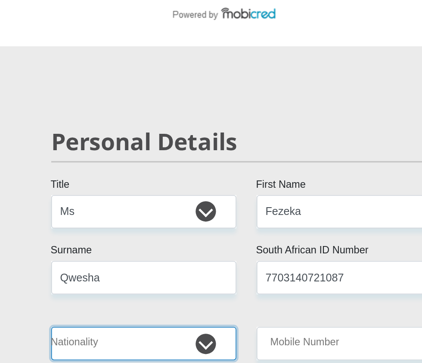
click at [186, 276] on select "[GEOGRAPHIC_DATA] [GEOGRAPHIC_DATA] [GEOGRAPHIC_DATA] [GEOGRAPHIC_DATA] [GEOGRA…" at bounding box center [146, 265] width 118 height 21
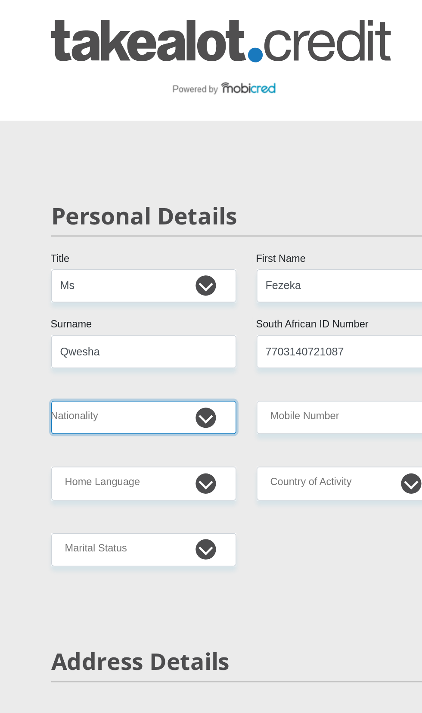
select select "ZAF"
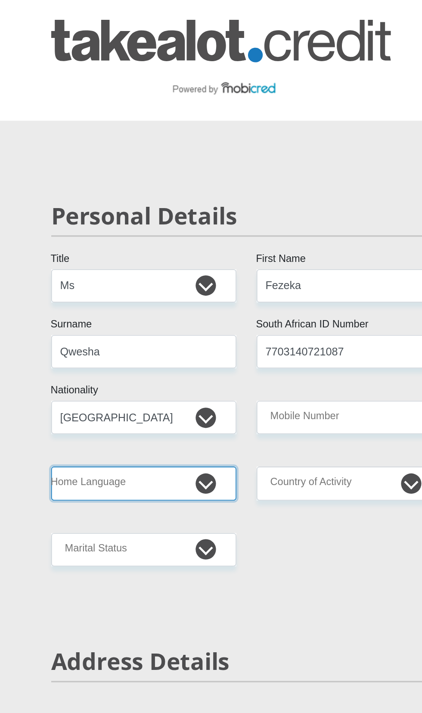
click at [185, 318] on select "Afrikaans English Sepedi South Ndebele Southern Sotho Swati Tsonga Tswana Venda…" at bounding box center [146, 307] width 118 height 21
select select "xho"
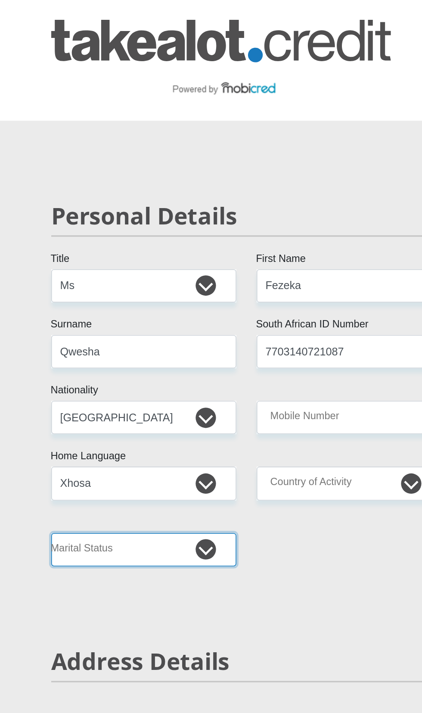
click at [185, 354] on select "Married ANC Single Divorced Widowed Married COP or Customary Law" at bounding box center [146, 349] width 118 height 21
select select "2"
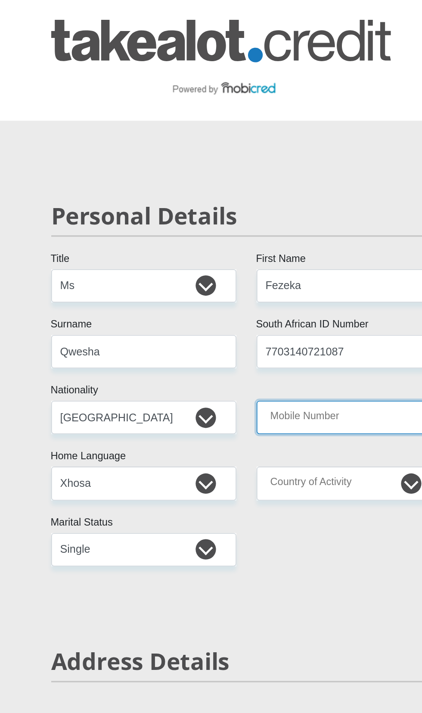
click at [243, 274] on input "Mobile Number" at bounding box center [277, 265] width 118 height 21
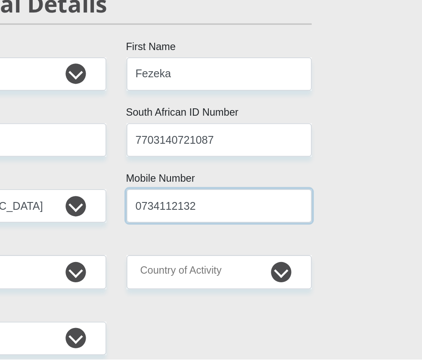
type input "0734112132"
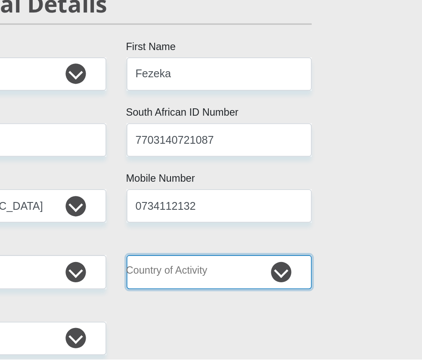
click at [247, 310] on select "[GEOGRAPHIC_DATA] [GEOGRAPHIC_DATA] [GEOGRAPHIC_DATA] [GEOGRAPHIC_DATA] [GEOGRA…" at bounding box center [277, 307] width 118 height 21
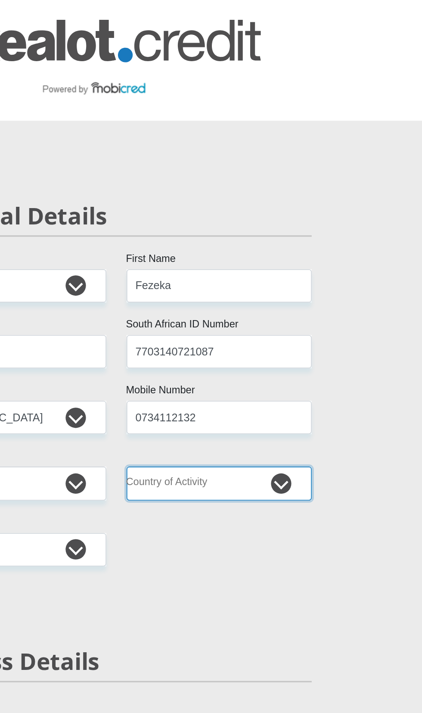
select select "ZAF"
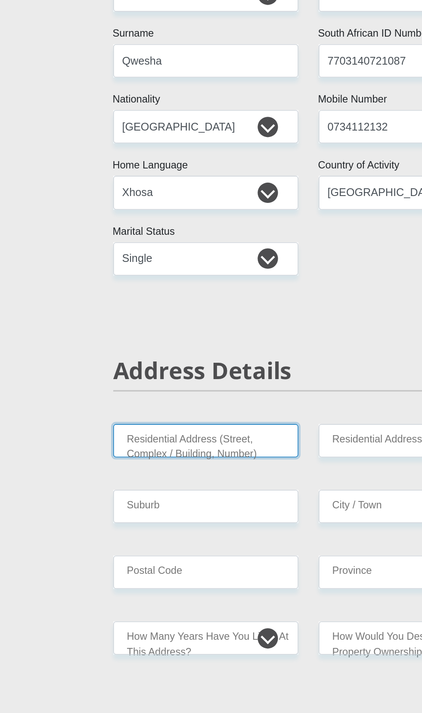
click at [113, 476] on input "Residential Address (Street, Complex / Building, Number)" at bounding box center [146, 464] width 118 height 21
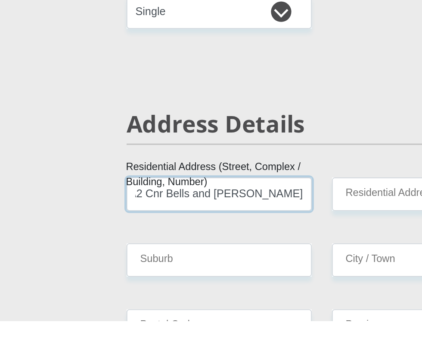
scroll to position [0, 76]
type input "Shop No A2 Cnr Bells and Richardson Rd"
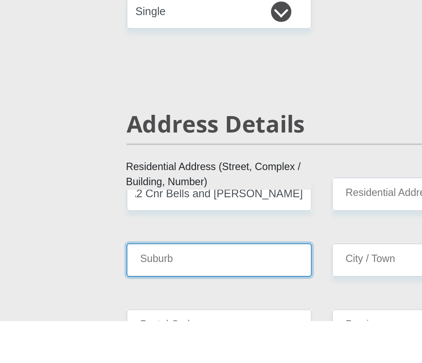
click at [100, 335] on input "Suburb" at bounding box center [146, 323] width 118 height 21
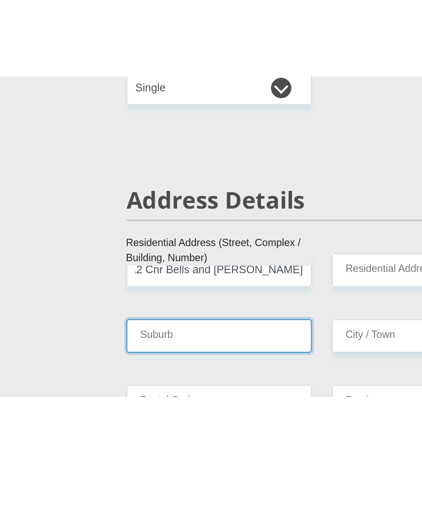
scroll to position [0, 0]
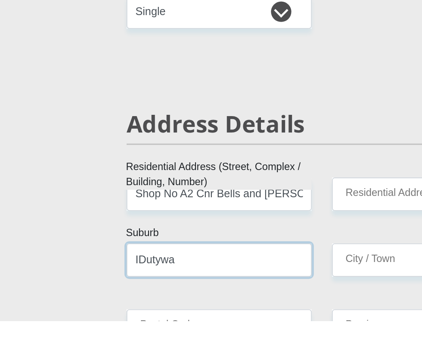
type input "IDutywa"
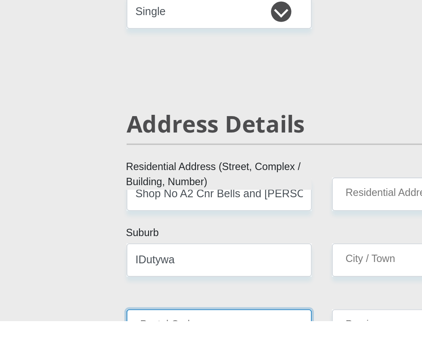
click at [112, 376] on input "Postal Code" at bounding box center [146, 365] width 118 height 21
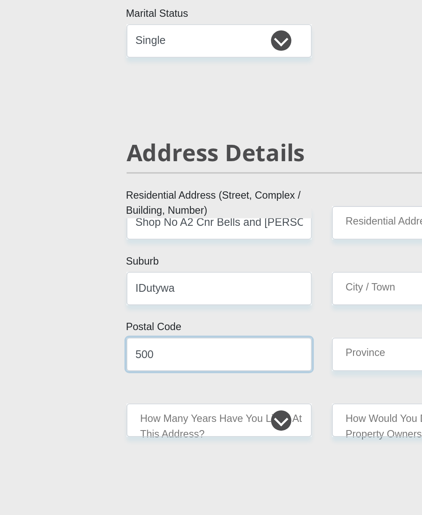
scroll to position [183, 0]
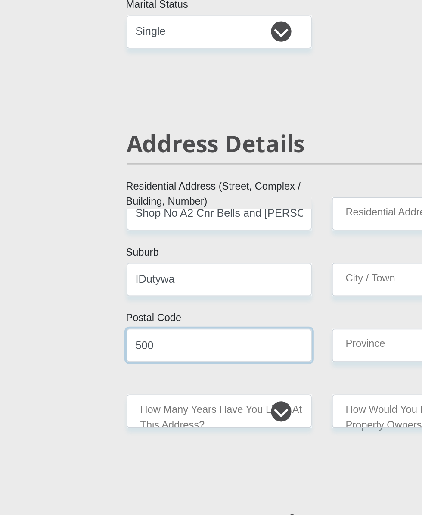
type input "500"
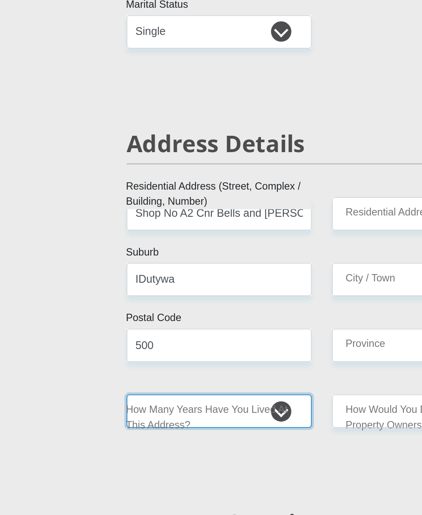
click at [121, 418] on select "less than 1 year 1-3 years 3-5 years 5+ years" at bounding box center [146, 407] width 118 height 21
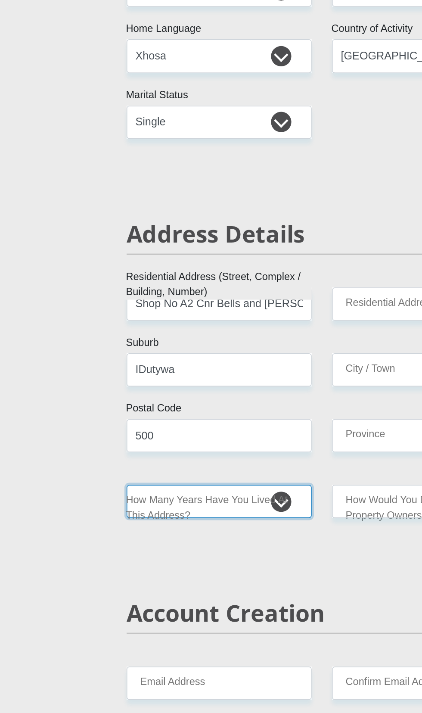
select select "5"
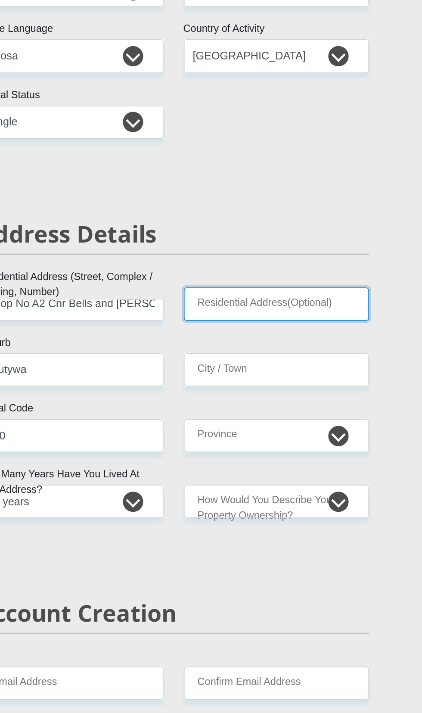
click at [261, 293] on input "Residential Address(Optional)" at bounding box center [277, 282] width 118 height 21
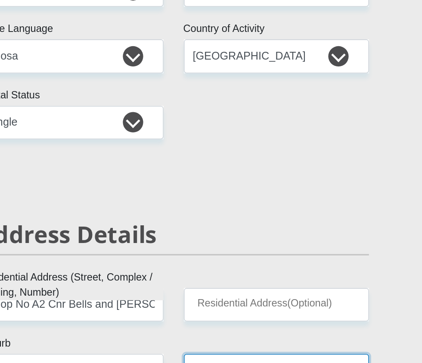
click at [254, 335] on input "City / Town" at bounding box center [277, 323] width 118 height 21
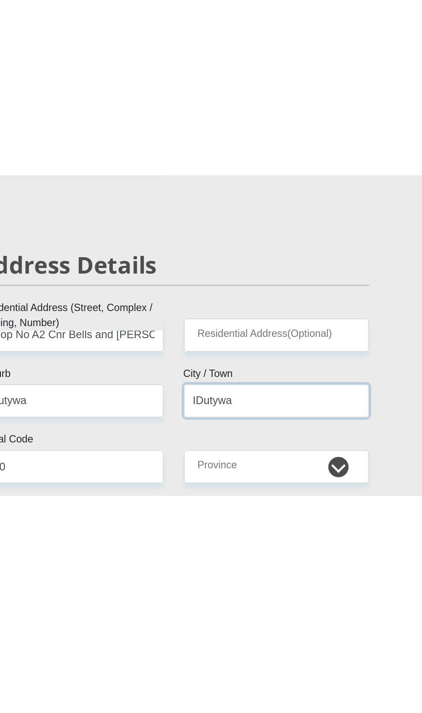
scroll to position [204, 0]
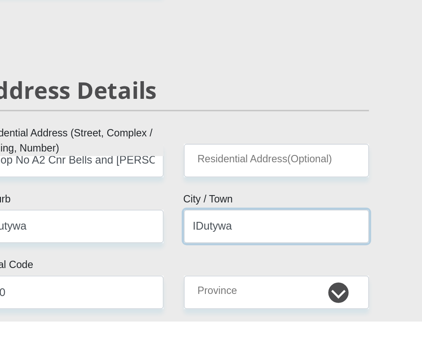
type input "IDutywa"
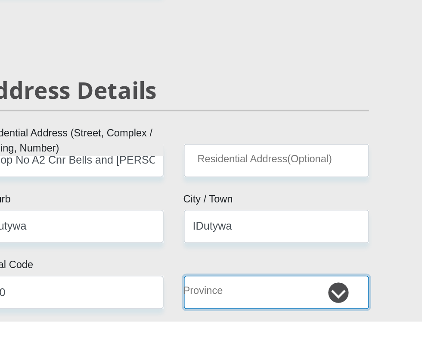
click at [243, 355] on select "Eastern Cape Free State [GEOGRAPHIC_DATA] [GEOGRAPHIC_DATA][DATE] [GEOGRAPHIC_D…" at bounding box center [277, 344] width 118 height 21
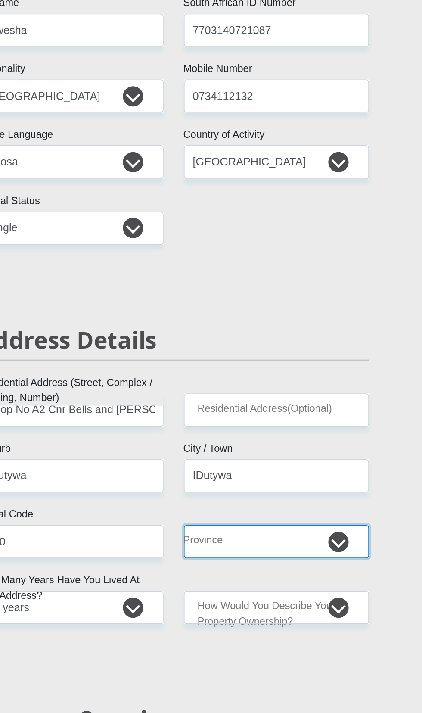
select select "[GEOGRAPHIC_DATA]"
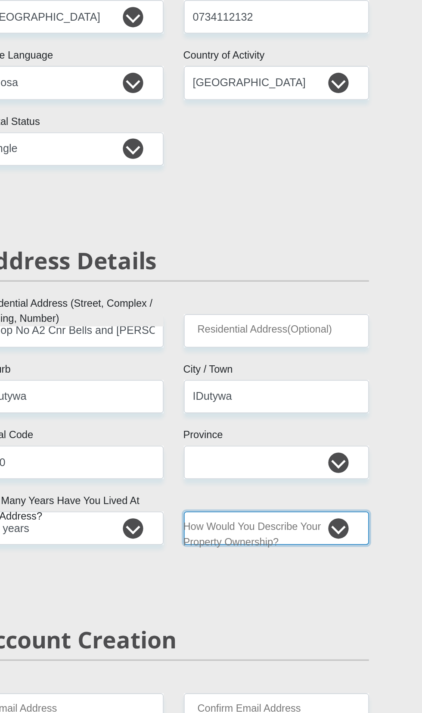
click at [326, 397] on select "Owned Rented Family Owned Company Dwelling" at bounding box center [277, 386] width 118 height 21
select select "Company Dwelling"
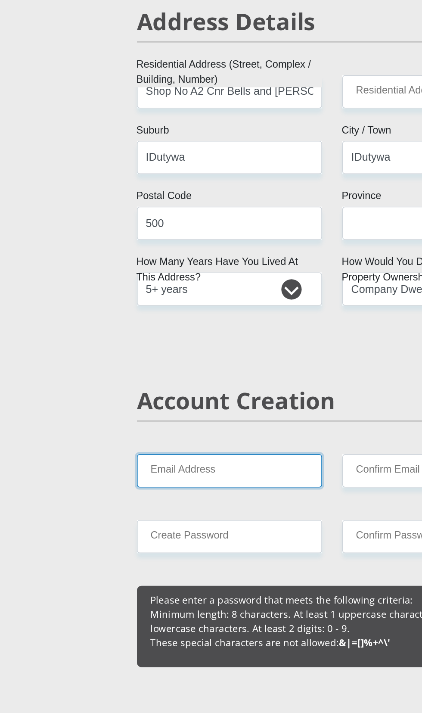
click at [133, 512] on input "Email Address" at bounding box center [146, 501] width 118 height 21
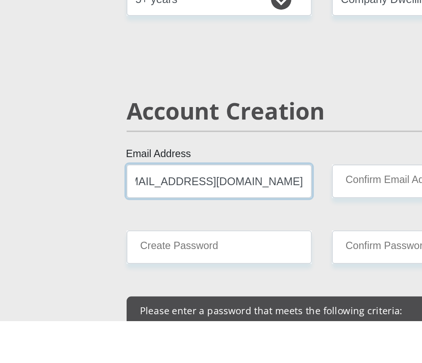
scroll to position [0, 82]
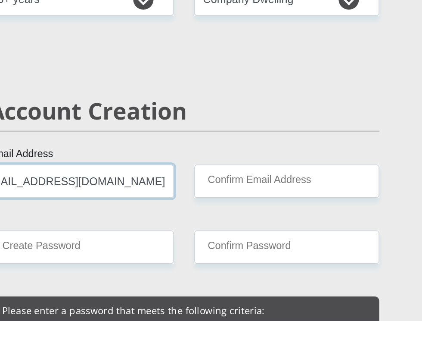
type input "[EMAIL_ADDRESS][DOMAIN_NAME]"
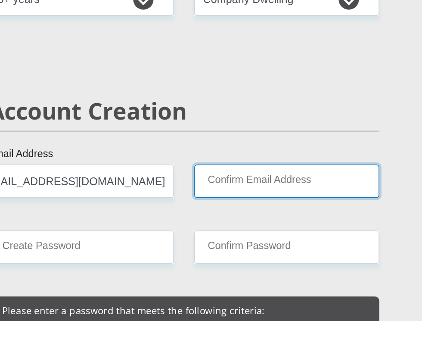
click at [240, 285] on input "Confirm Email Address" at bounding box center [277, 273] width 118 height 21
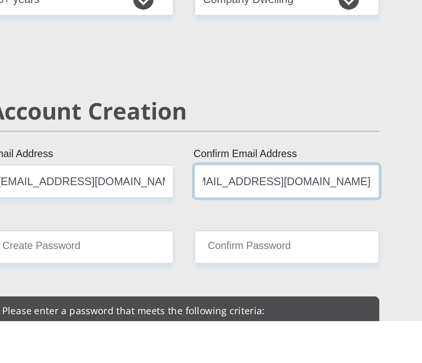
scroll to position [436, 0]
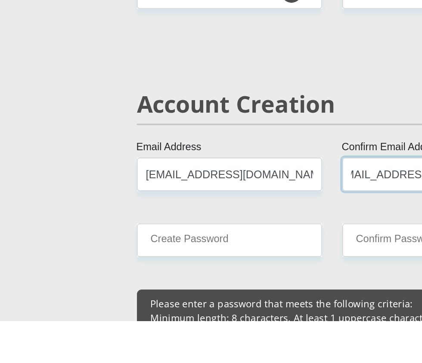
type input "[EMAIL_ADDRESS][DOMAIN_NAME]"
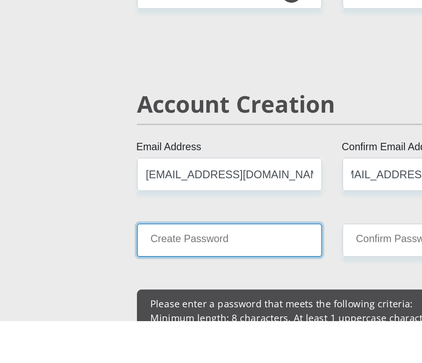
click at [110, 322] on input "Create Password" at bounding box center [146, 311] width 118 height 21
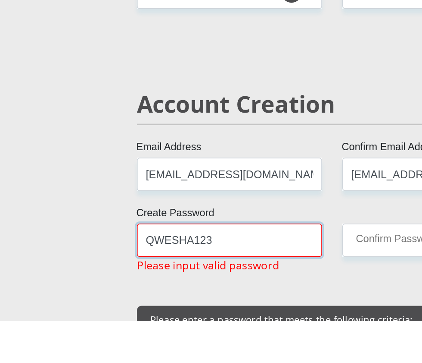
type input "QWESHA123F"
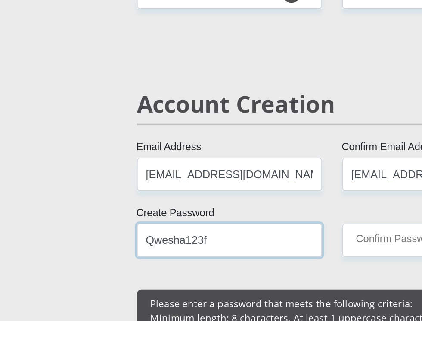
type input "Qwesha123f"
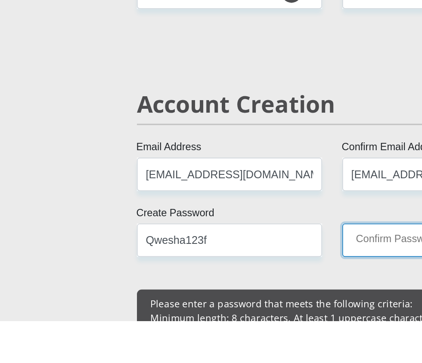
click at [231, 322] on input "Confirm Password" at bounding box center [277, 311] width 118 height 21
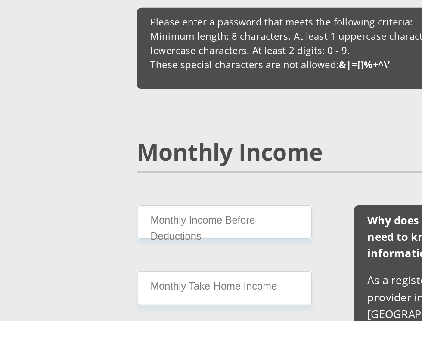
scroll to position [617, 0]
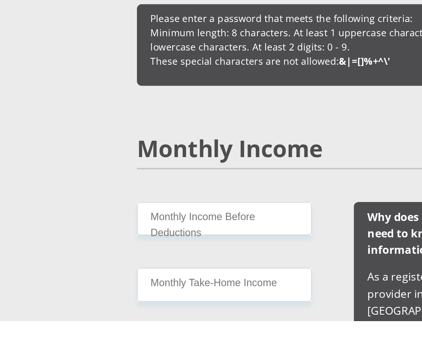
type input "Qwesha123f"
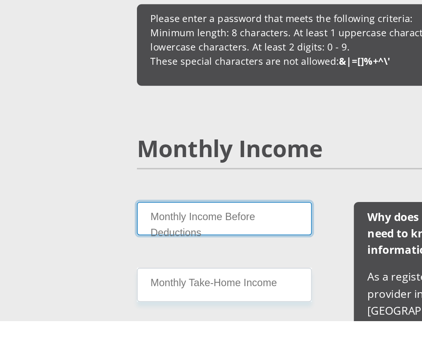
click at [106, 308] on input "Monthly Income Before Deductions" at bounding box center [142, 297] width 111 height 21
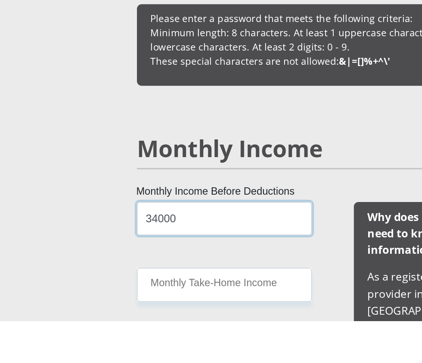
type input "34000"
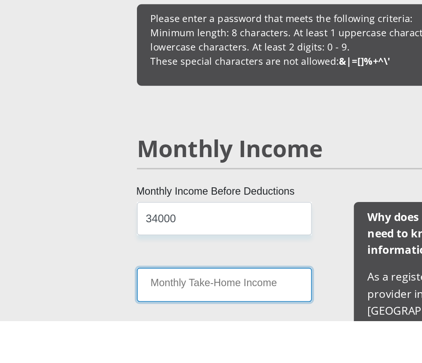
click at [105, 350] on input "Monthly Take-Home Income" at bounding box center [142, 339] width 111 height 21
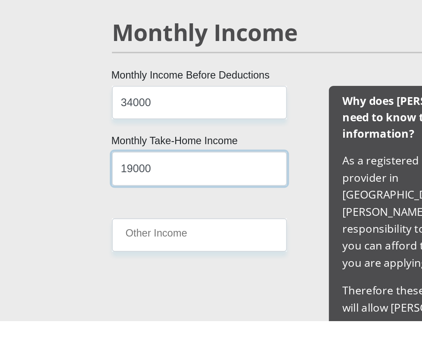
scroll to position [696, 0]
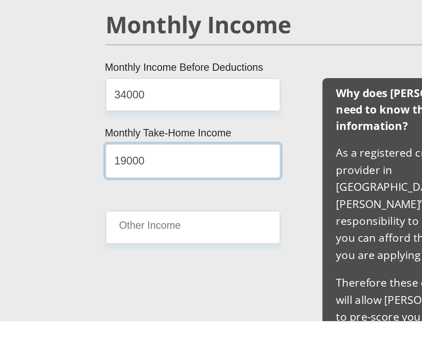
type input "19000"
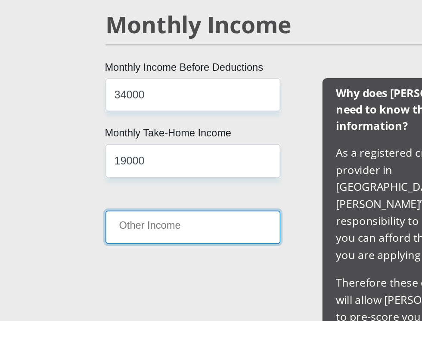
click at [106, 314] on input "Other Income" at bounding box center [142, 303] width 111 height 21
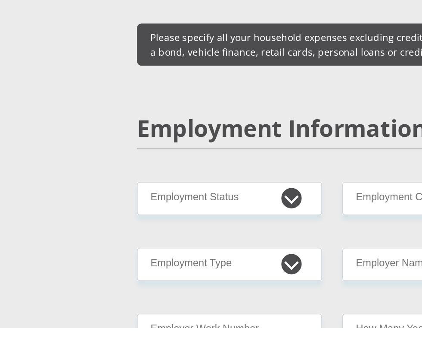
scroll to position [1241, 0]
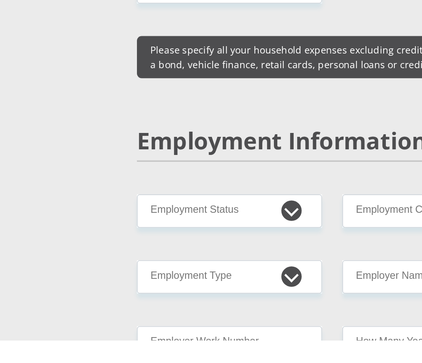
type input "5000"
type input "1000"
click at [104, 51] on input "Medical" at bounding box center [146, 40] width 118 height 21
type input "300"
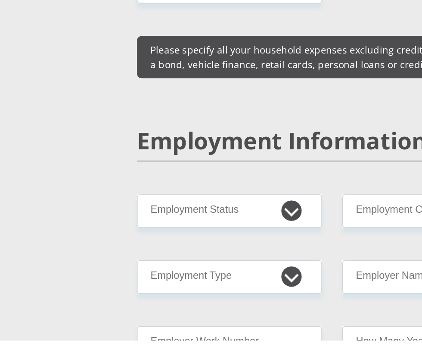
click at [106, 100] on input "Water / Electricity" at bounding box center [146, 88] width 118 height 21
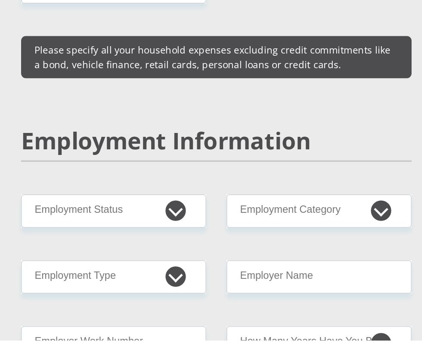
type input "500"
type input "1000"
click at [240, 51] on input "Food" at bounding box center [277, 40] width 118 height 21
type input "1000"
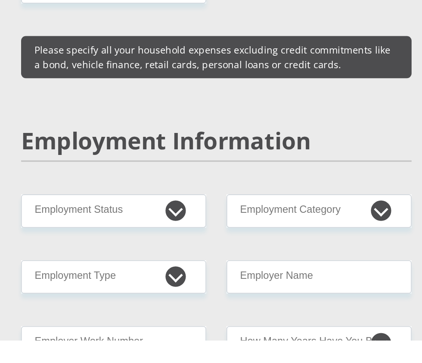
click at [245, 100] on input "Education" at bounding box center [277, 88] width 118 height 21
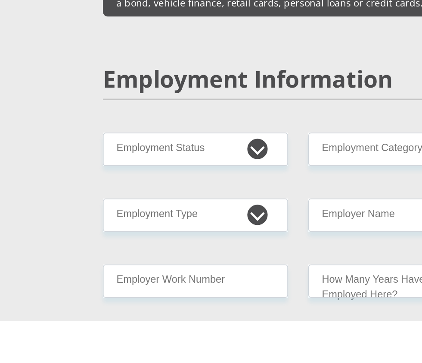
scroll to position [1268, 0]
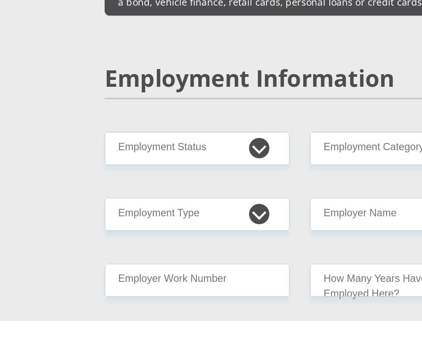
type input "1500"
click at [110, 122] on input "Child Maintenance" at bounding box center [146, 110] width 118 height 21
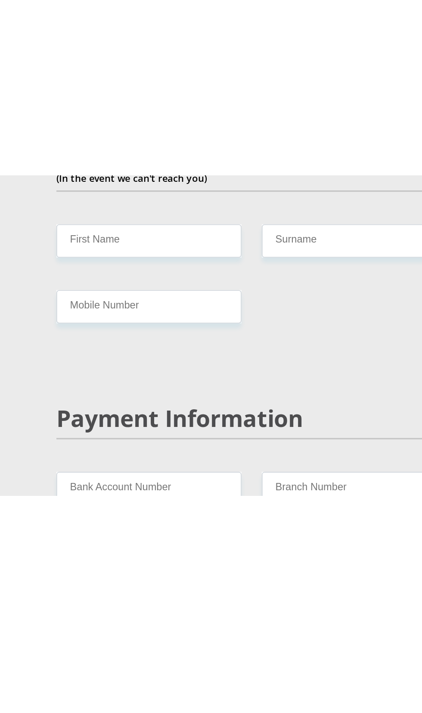
scroll to position [1529, 0]
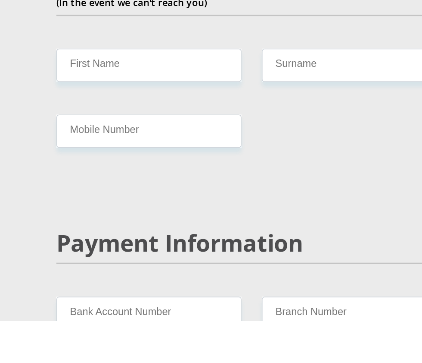
type input "2500"
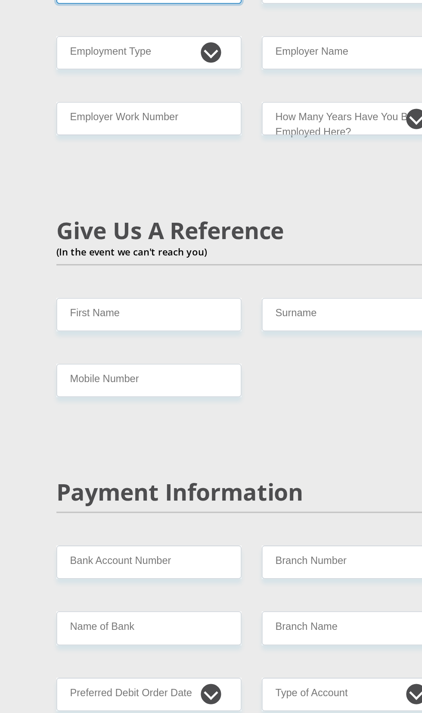
select select "1"
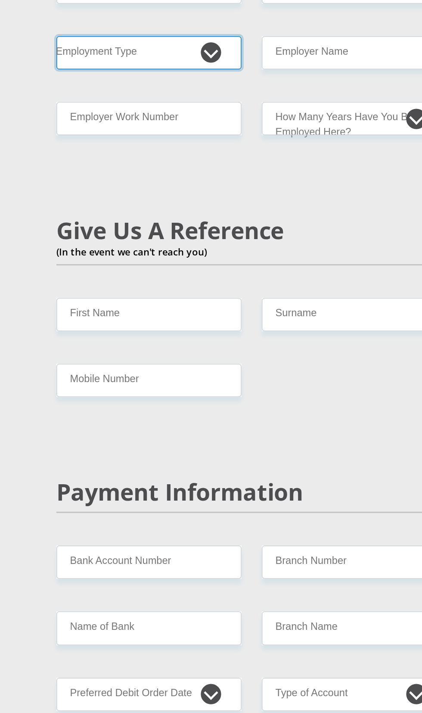
click at [164, 44] on select "College/Lecturer Craft Seller Creative Driver Executive Farmer Forces - Non Com…" at bounding box center [146, 33] width 118 height 21
select select "Permanent Teacher"
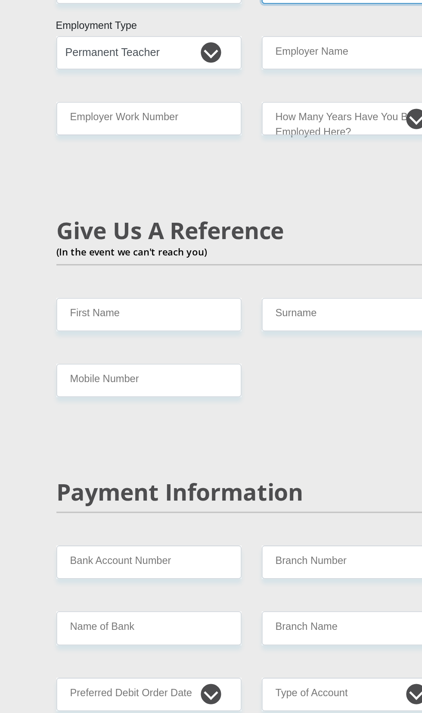
select select "32"
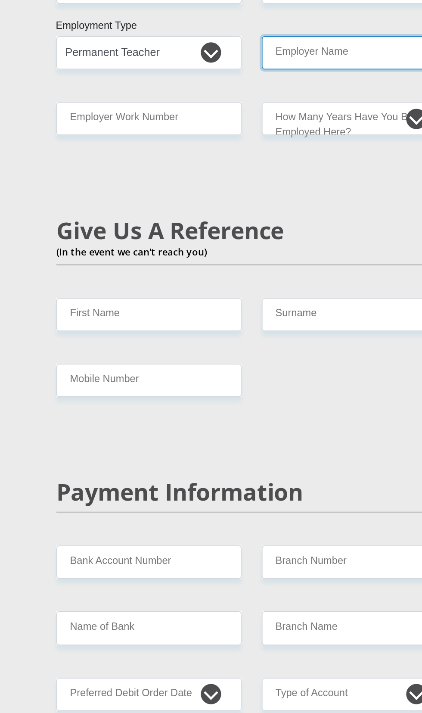
click at [239, 44] on input "Employer Name" at bounding box center [277, 33] width 118 height 21
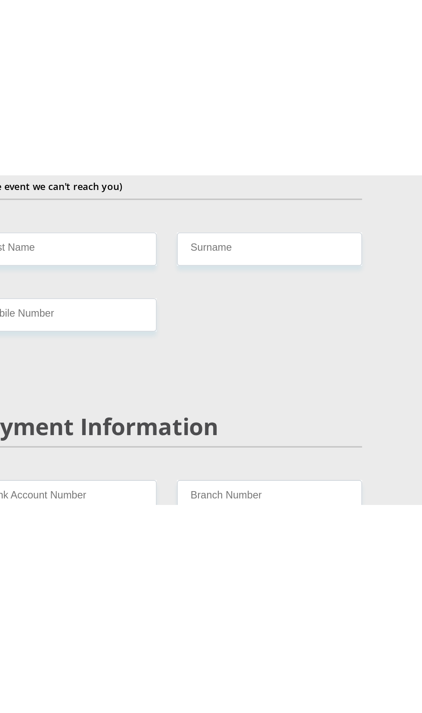
scroll to position [1615, 0]
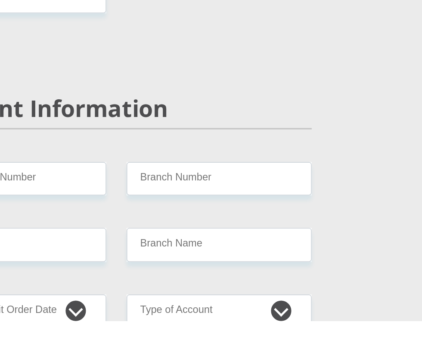
type input "DepOfEducation"
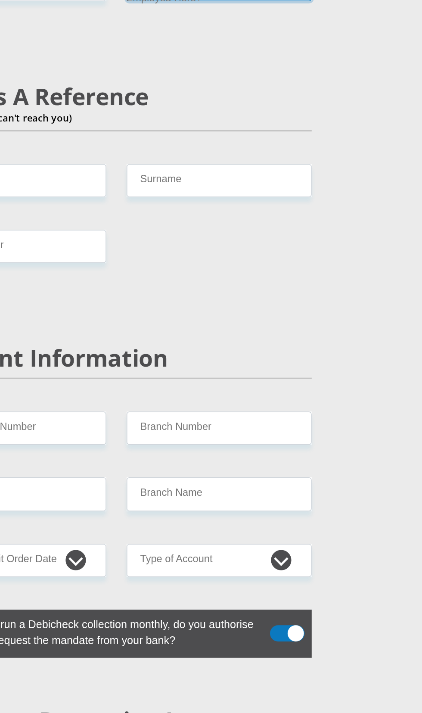
select select "60"
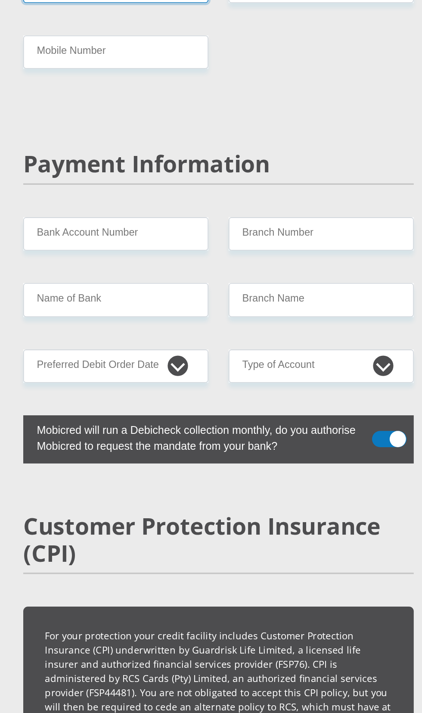
click at [162, 125] on input "First Name" at bounding box center [146, 114] width 118 height 21
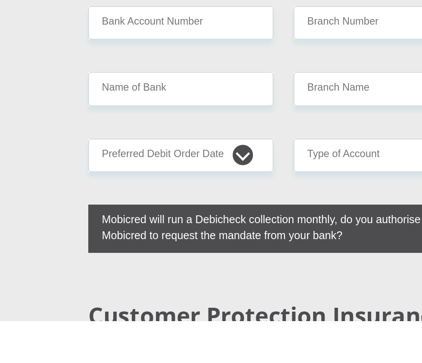
scroll to position [1793, 0]
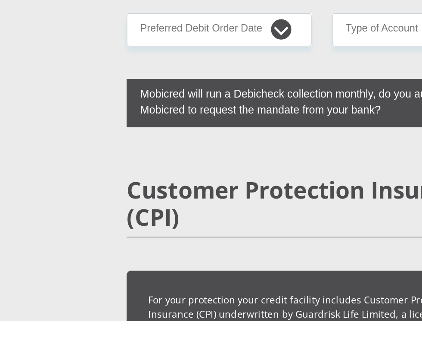
type input "Nozipho"
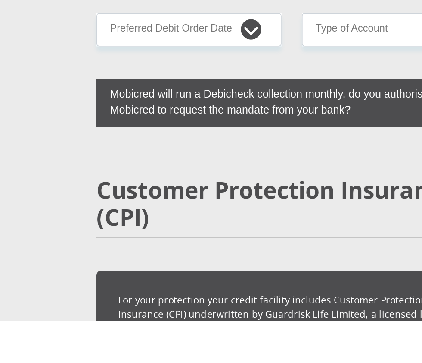
type input "Qwesha"
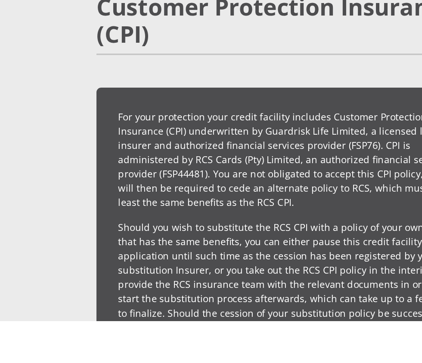
scroll to position [1912, 0]
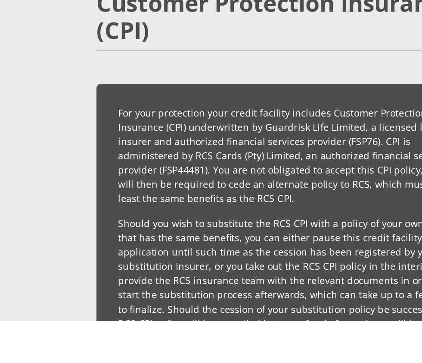
type input "0734112132"
type input "1117429324"
click at [121, 28] on input "Name of Bank" at bounding box center [146, 16] width 118 height 21
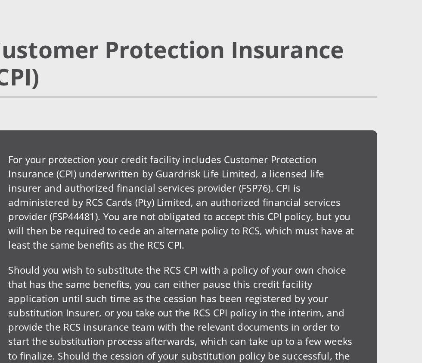
scroll to position [1959, 0]
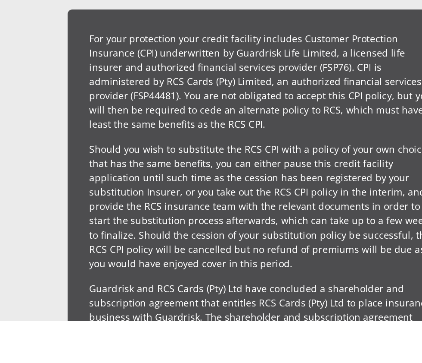
type input "470010"
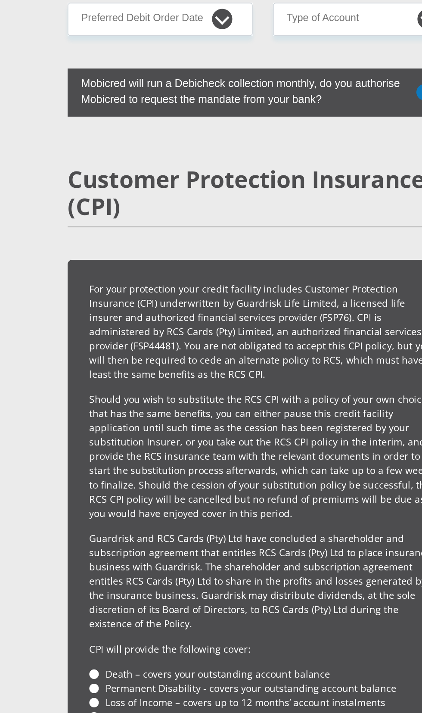
type input "CAPITEC BANK LIMITED"
type input "CAPITEC BANK CPC"
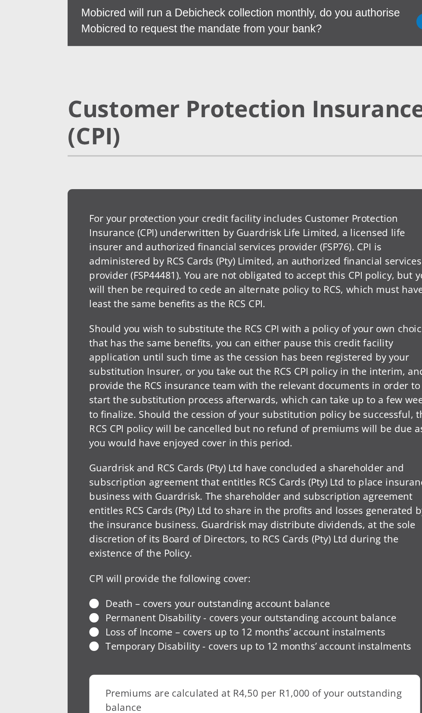
click at [187, 23] on select "1st 2nd 3rd 4th 5th 7th 18th 19th 20th 21st 22nd 23rd 24th 25th 26th 27th 28th …" at bounding box center [146, 12] width 118 height 21
select select "20"
click at [249, 23] on select "Cheque Savings" at bounding box center [277, 12] width 118 height 21
select select "SAV"
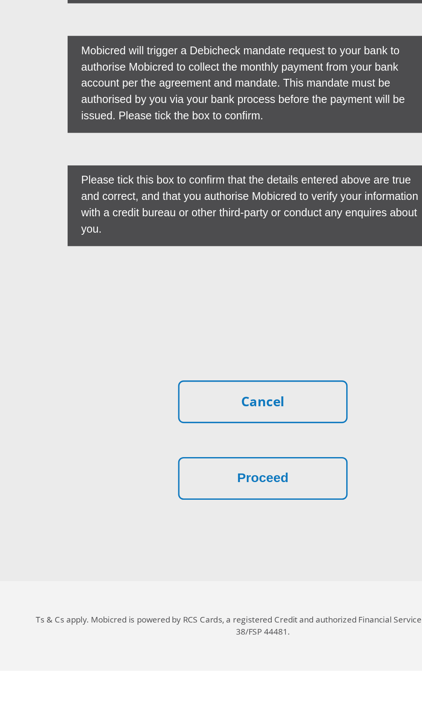
scroll to position [2981, 0]
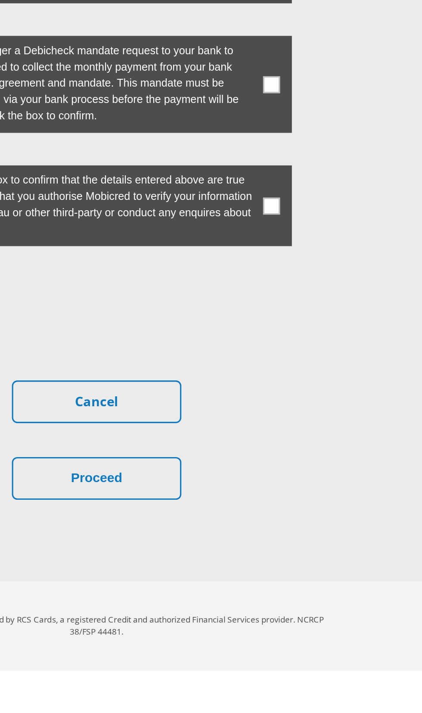
click at [332, 372] on label at bounding box center [211, 341] width 248 height 62
click at [314, 312] on input "checkbox" at bounding box center [314, 312] width 0 height 0
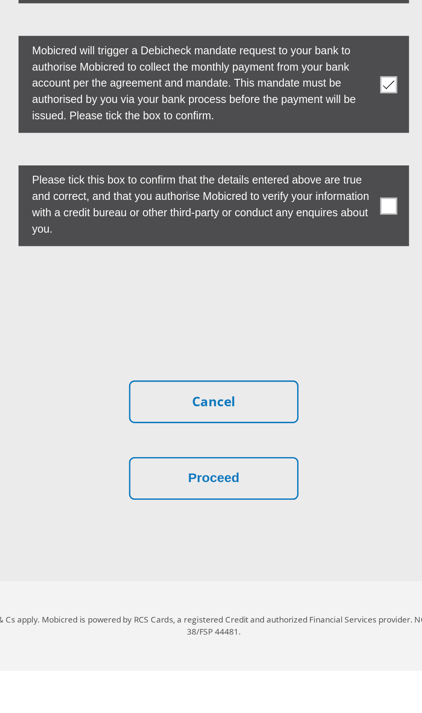
scroll to position [3037, 0]
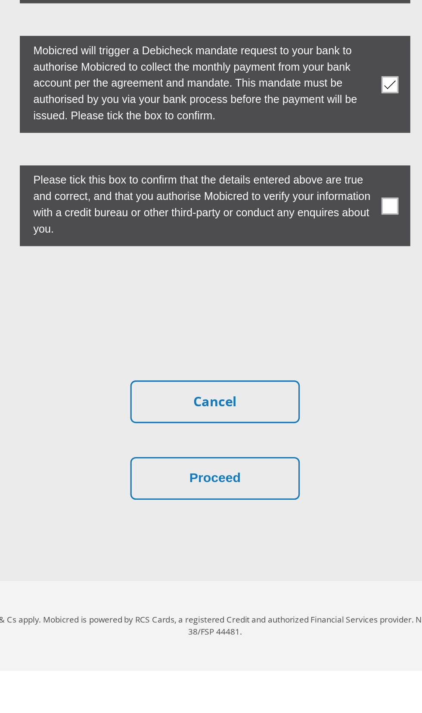
click at [316, 444] on label at bounding box center [211, 417] width 248 height 51
click at [314, 394] on input "checkbox" at bounding box center [314, 394] width 0 height 0
click at [222, 605] on button "Proceed" at bounding box center [211, 591] width 108 height 27
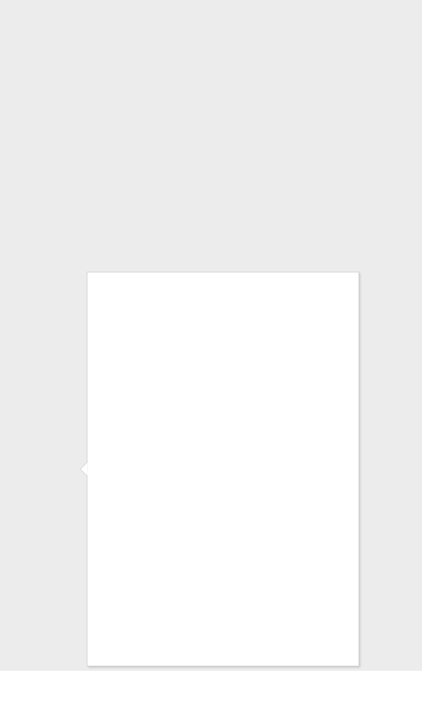
scroll to position [3290, 0]
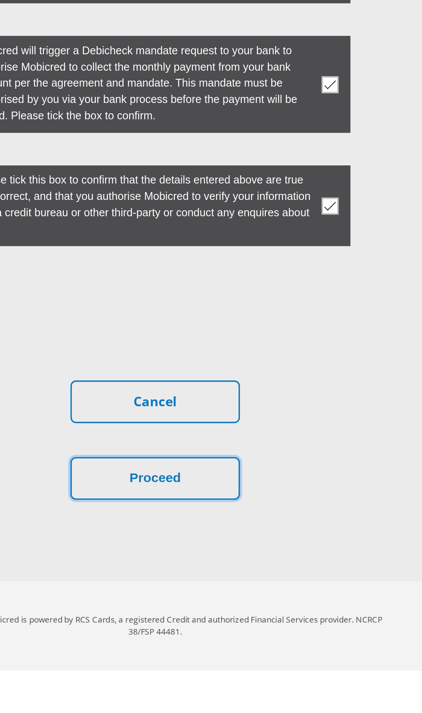
click at [209, 605] on button "Proceed" at bounding box center [211, 591] width 108 height 27
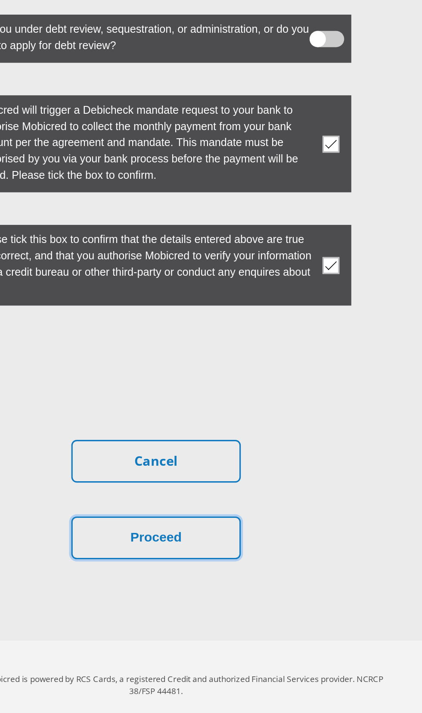
scroll to position [3336, 0]
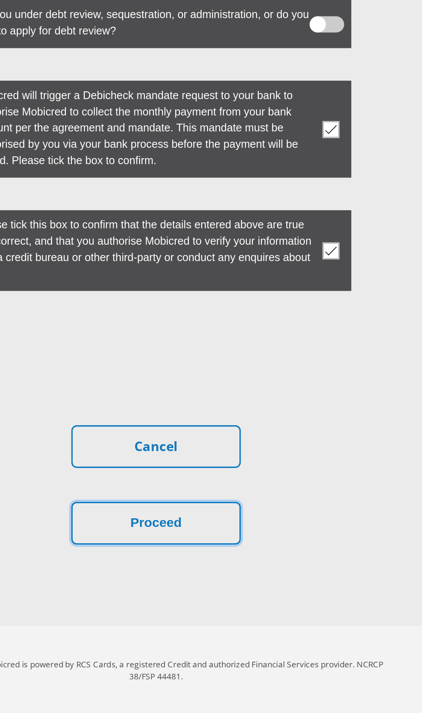
click at [222, 605] on button "Proceed" at bounding box center [211, 591] width 108 height 27
click at [217, 605] on button "Proceed" at bounding box center [211, 591] width 108 height 27
click at [213, 605] on button "Proceed" at bounding box center [211, 591] width 108 height 27
